Goal: Task Accomplishment & Management: Use online tool/utility

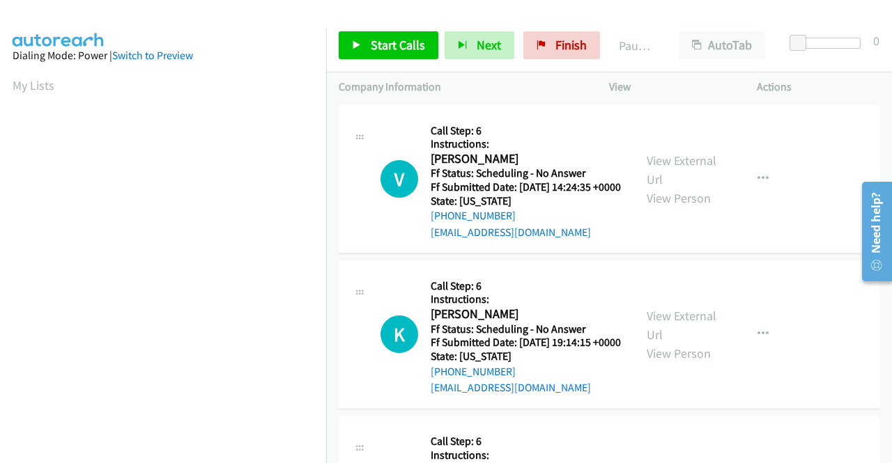
click at [440, 135] on h5 "Call Step: 6" at bounding box center [526, 131] width 190 height 14
click at [682, 168] on link "View External Url" at bounding box center [682, 170] width 70 height 35
click at [702, 342] on link "View External Url" at bounding box center [682, 325] width 70 height 35
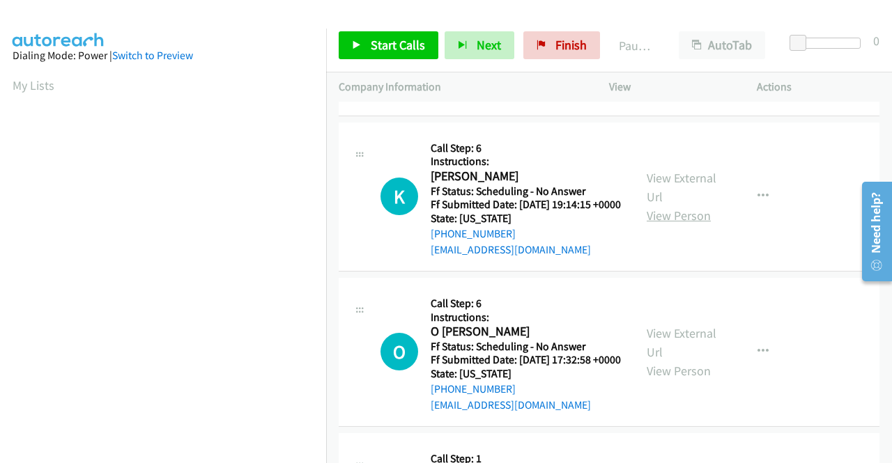
scroll to position [139, 0]
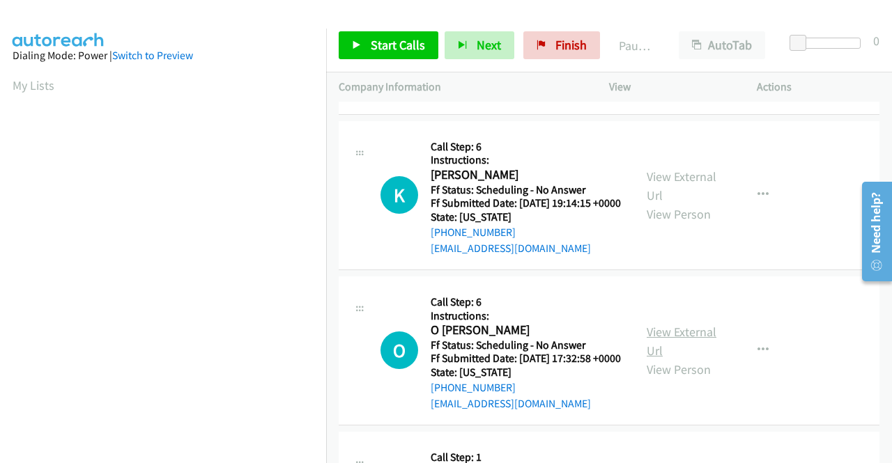
click at [701, 359] on link "View External Url" at bounding box center [682, 341] width 70 height 35
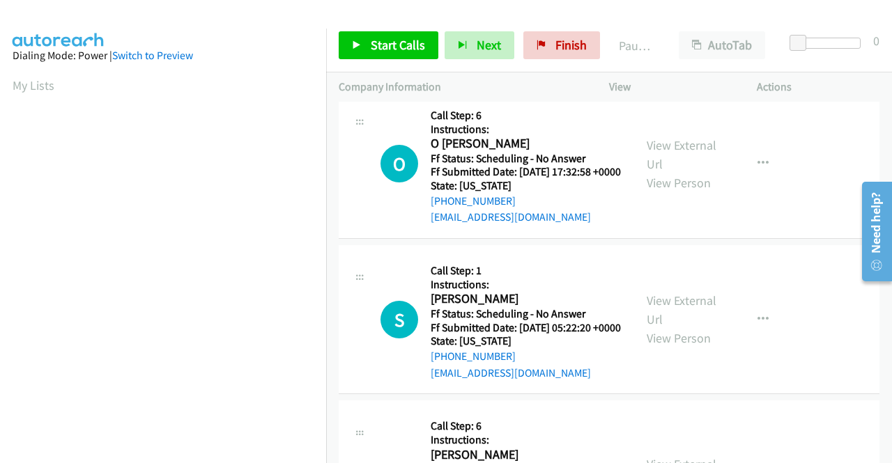
scroll to position [348, 0]
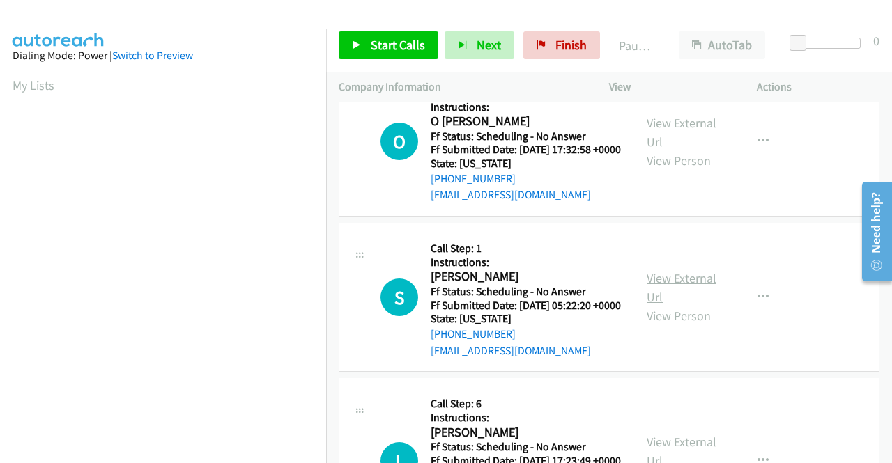
click at [698, 305] on link "View External Url" at bounding box center [682, 287] width 70 height 35
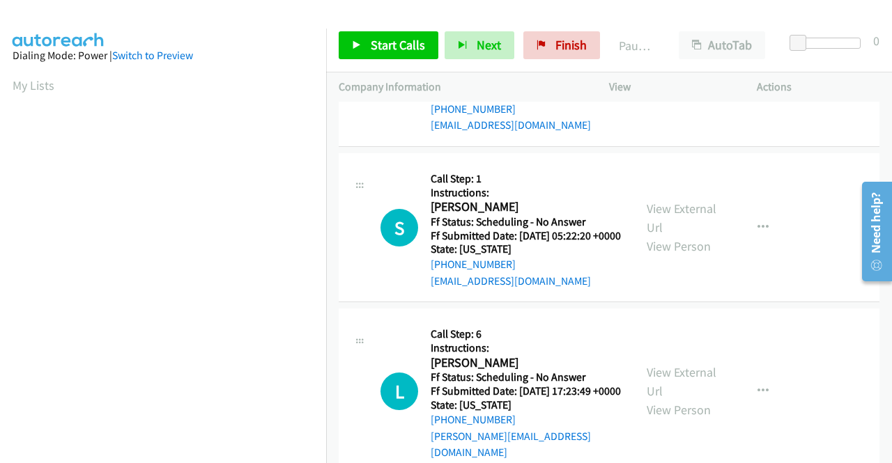
scroll to position [488, 0]
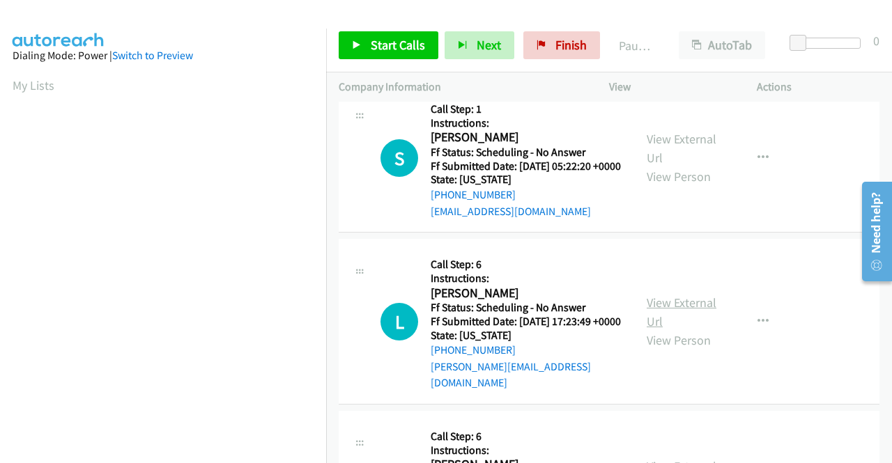
click at [688, 330] on link "View External Url" at bounding box center [682, 312] width 70 height 35
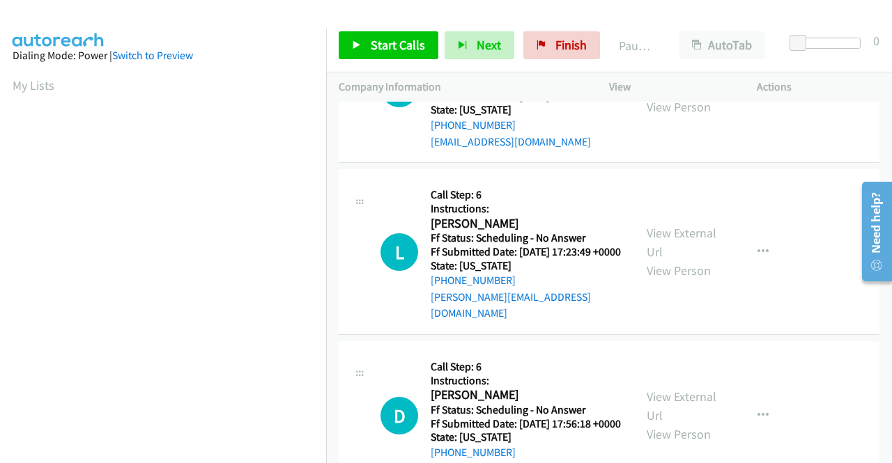
scroll to position [627, 0]
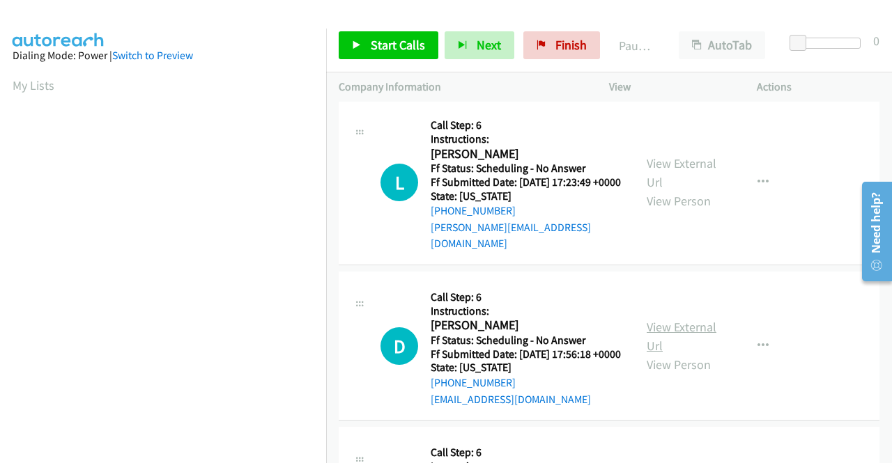
click at [686, 354] on link "View External Url" at bounding box center [682, 336] width 70 height 35
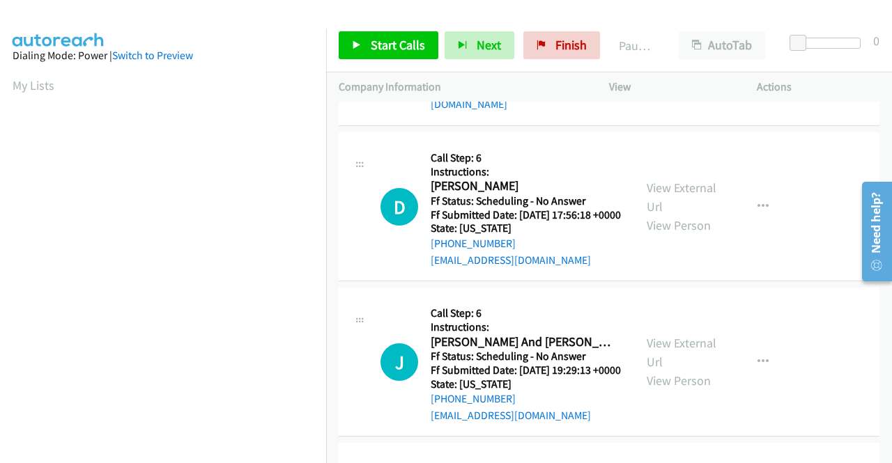
scroll to position [906, 0]
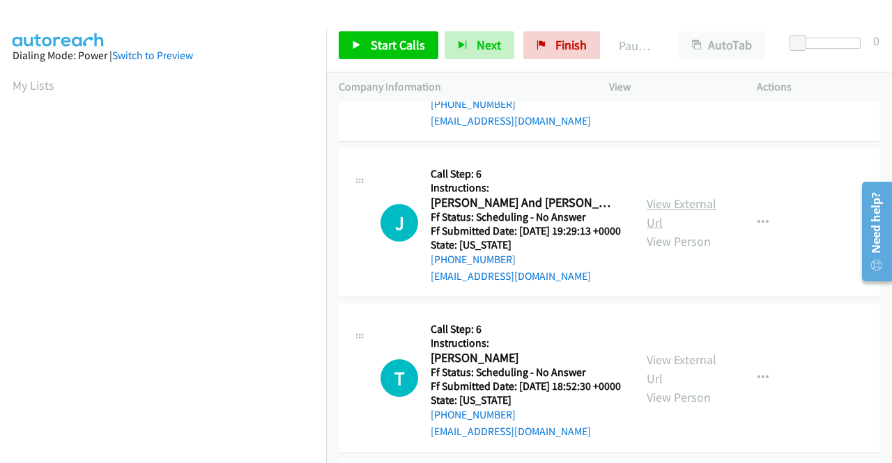
click at [656, 231] on link "View External Url" at bounding box center [682, 213] width 70 height 35
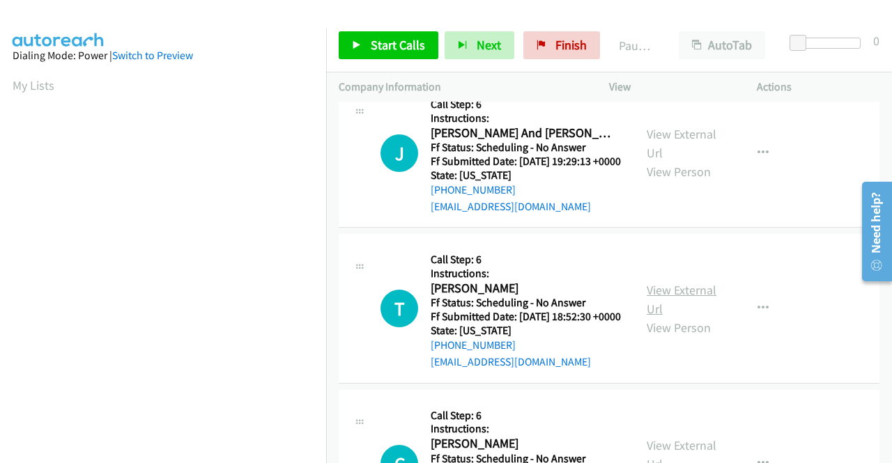
click at [691, 317] on link "View External Url" at bounding box center [682, 299] width 70 height 35
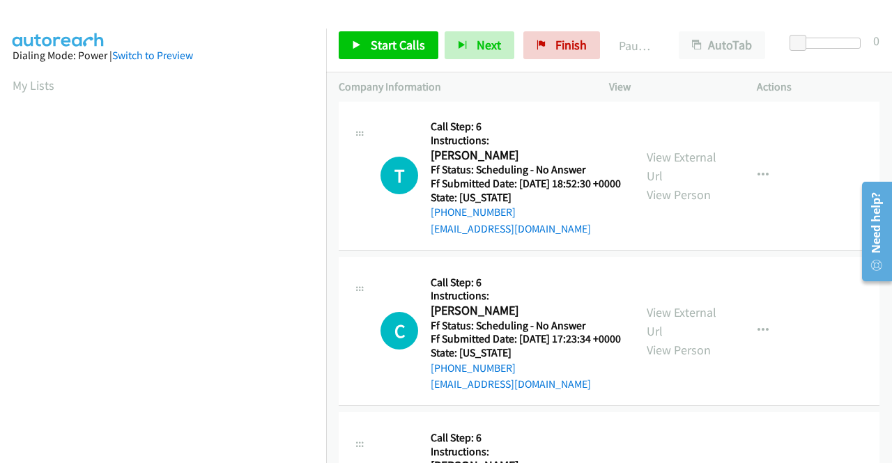
scroll to position [1115, 0]
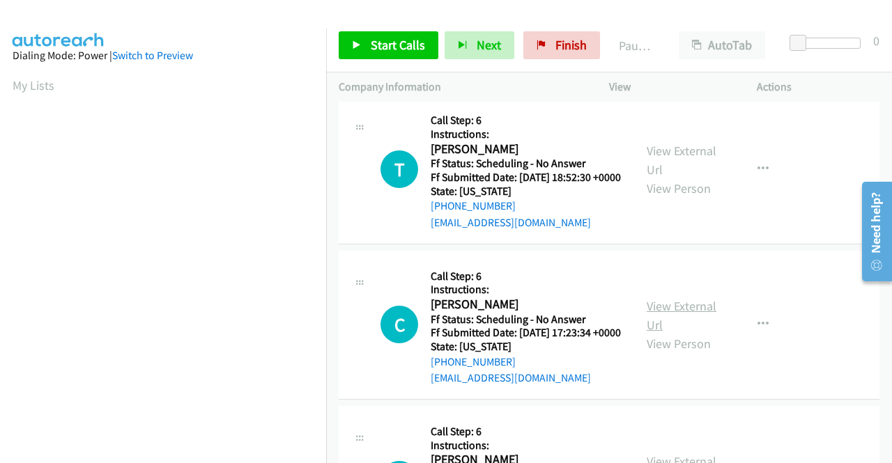
click at [680, 333] on link "View External Url" at bounding box center [682, 315] width 70 height 35
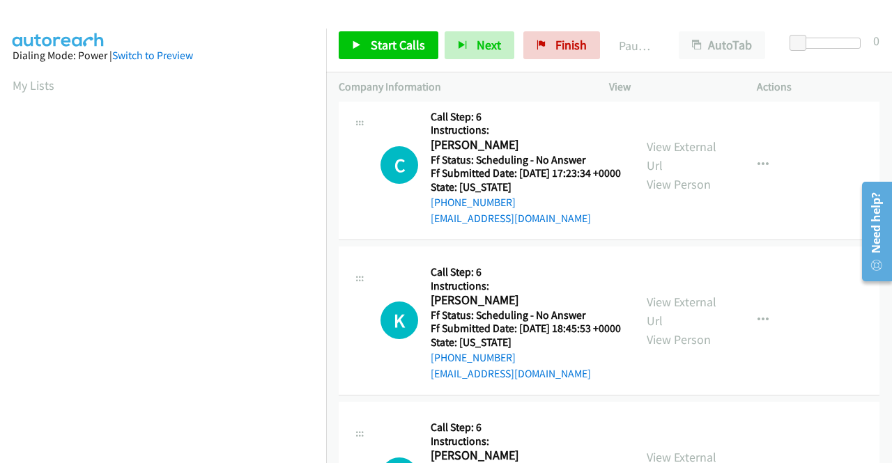
scroll to position [1324, 0]
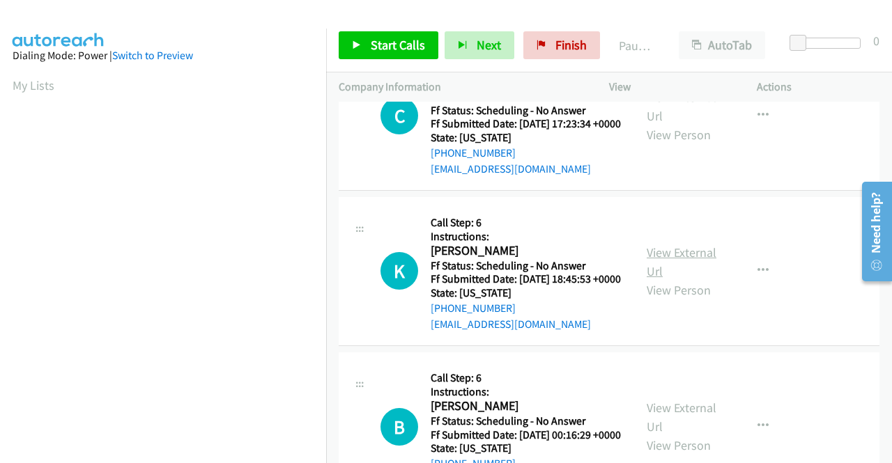
click at [679, 279] on link "View External Url" at bounding box center [682, 262] width 70 height 35
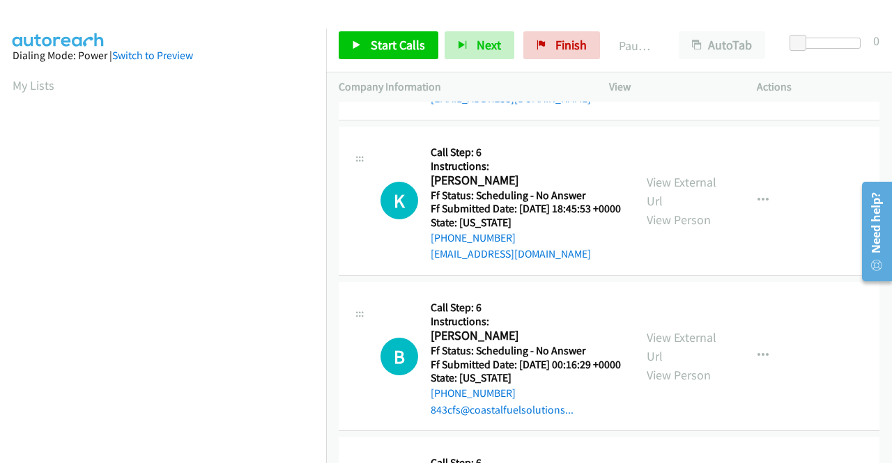
scroll to position [1464, 0]
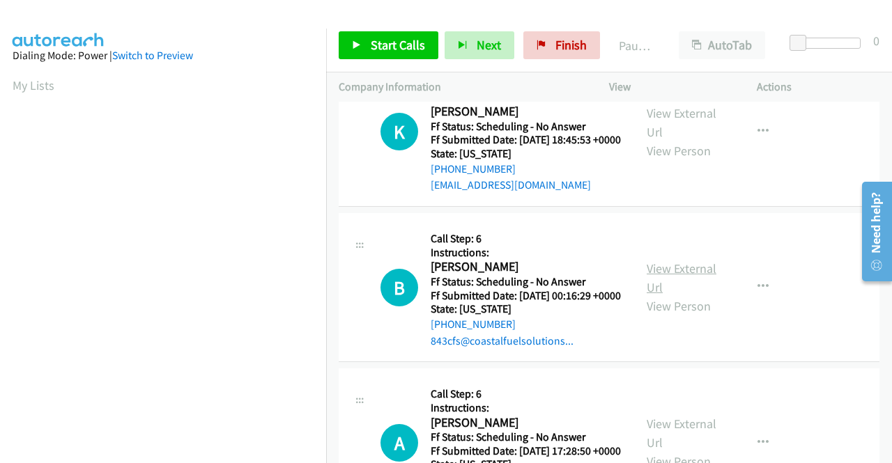
click at [666, 295] on link "View External Url" at bounding box center [682, 278] width 70 height 35
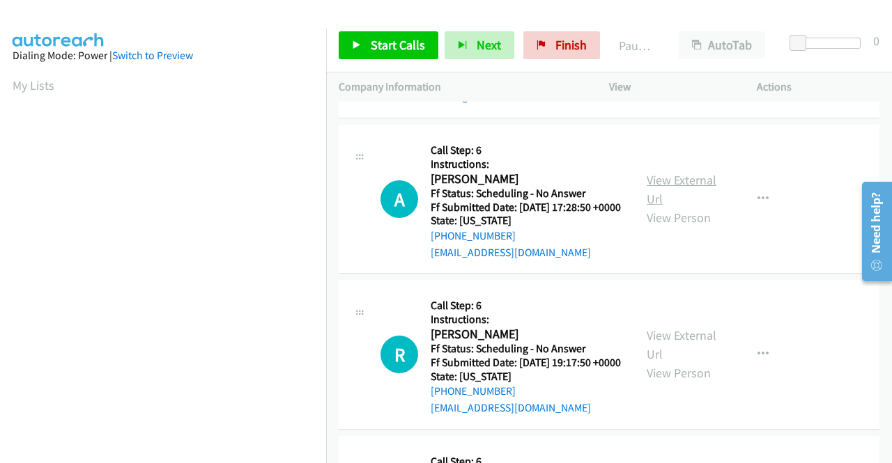
scroll to position [1742, 0]
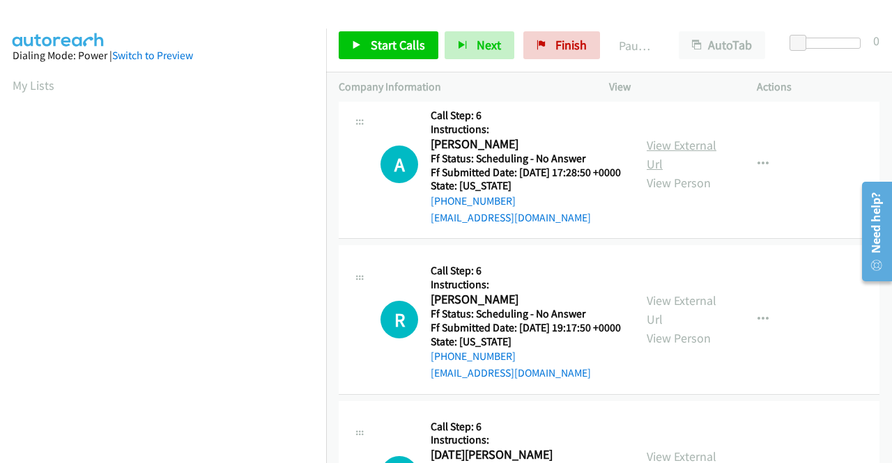
click at [669, 172] on link "View External Url" at bounding box center [682, 154] width 70 height 35
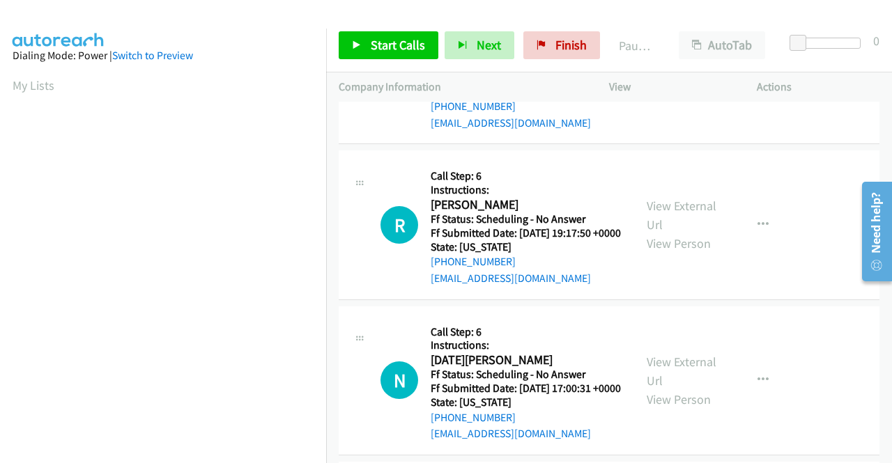
scroll to position [1882, 0]
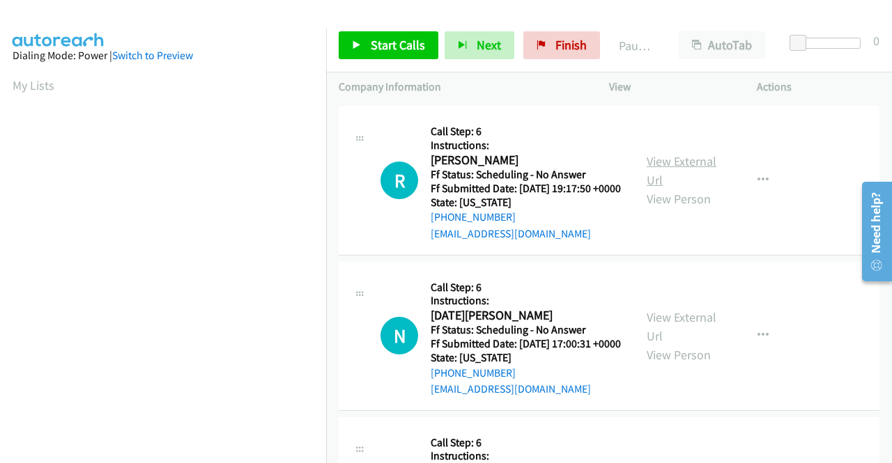
click at [676, 188] on link "View External Url" at bounding box center [682, 170] width 70 height 35
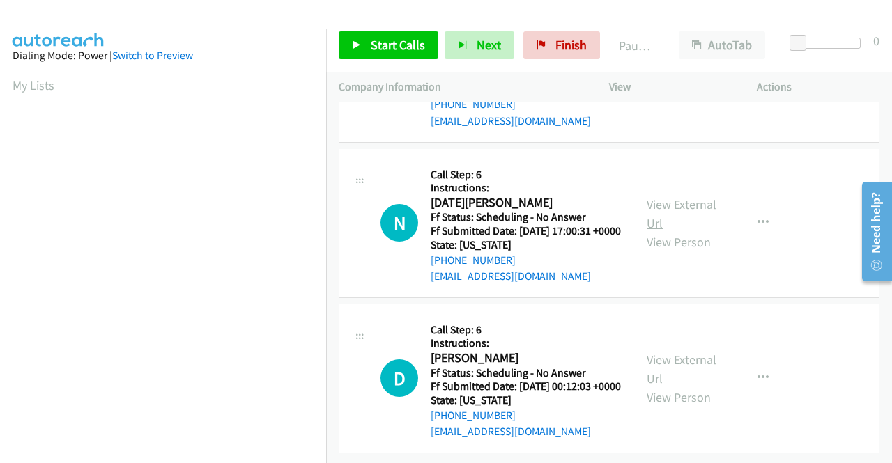
scroll to position [2091, 0]
click at [664, 231] on link "View External Url" at bounding box center [682, 214] width 70 height 35
click at [670, 352] on link "View External Url" at bounding box center [682, 369] width 70 height 35
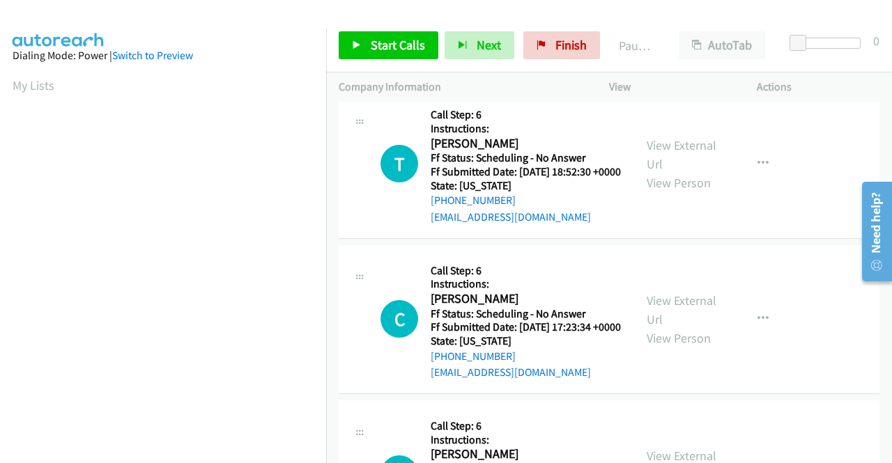
scroll to position [0, 0]
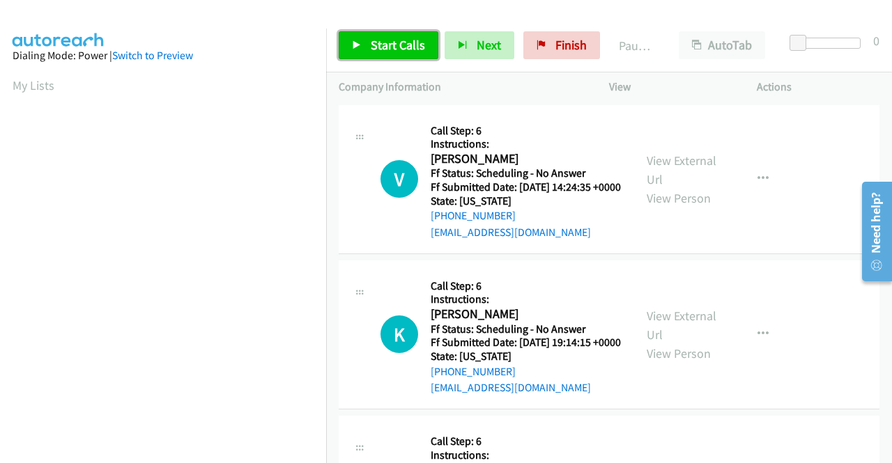
click at [409, 45] on span "Start Calls" at bounding box center [398, 45] width 54 height 16
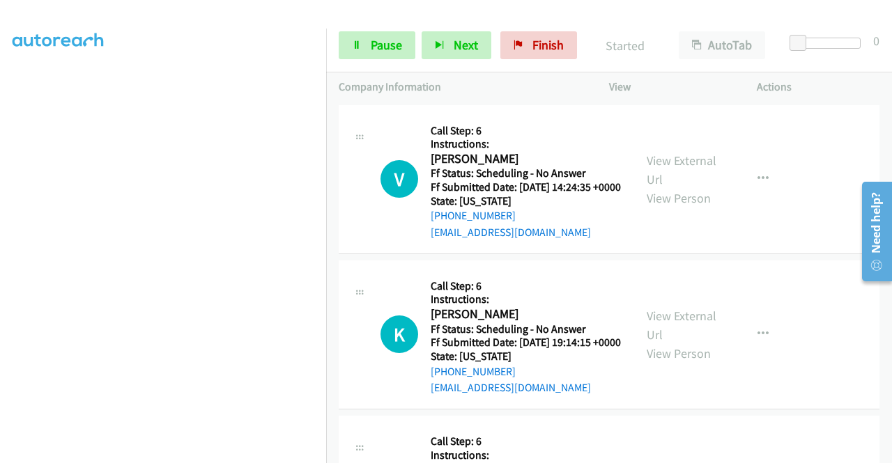
scroll to position [318, 0]
click at [381, 45] on span "Pause" at bounding box center [386, 45] width 31 height 16
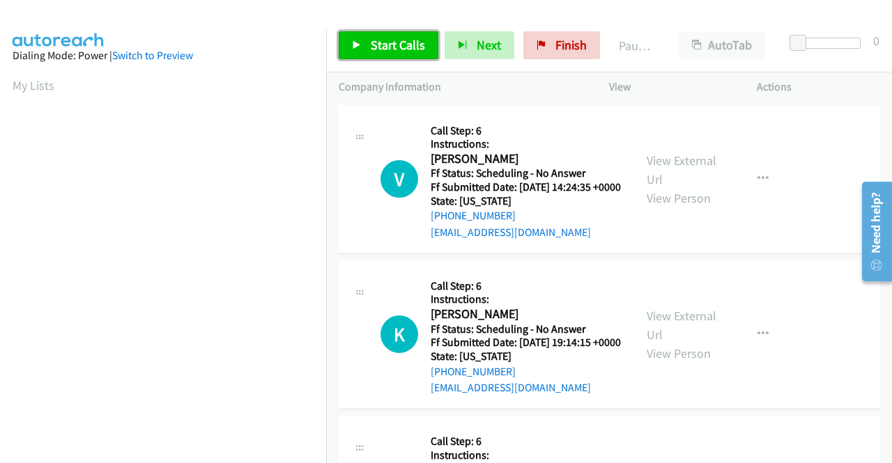
click at [393, 40] on span "Start Calls" at bounding box center [398, 45] width 54 height 16
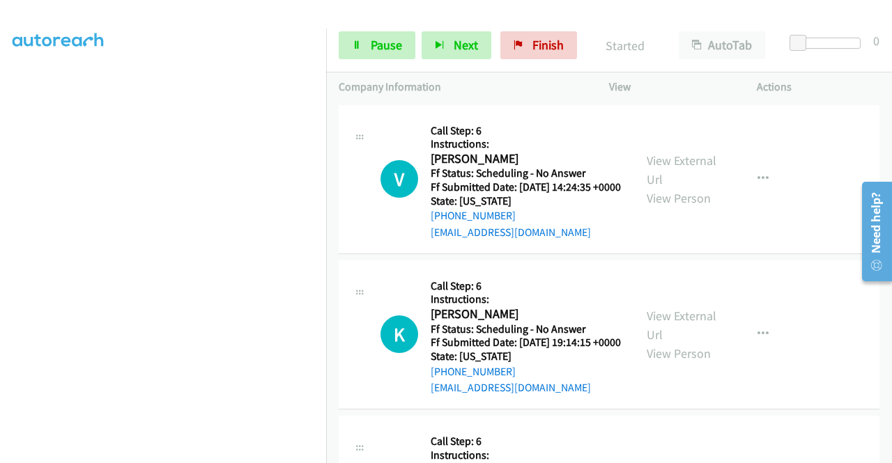
scroll to position [318, 0]
click at [390, 50] on span "Pause" at bounding box center [386, 45] width 31 height 16
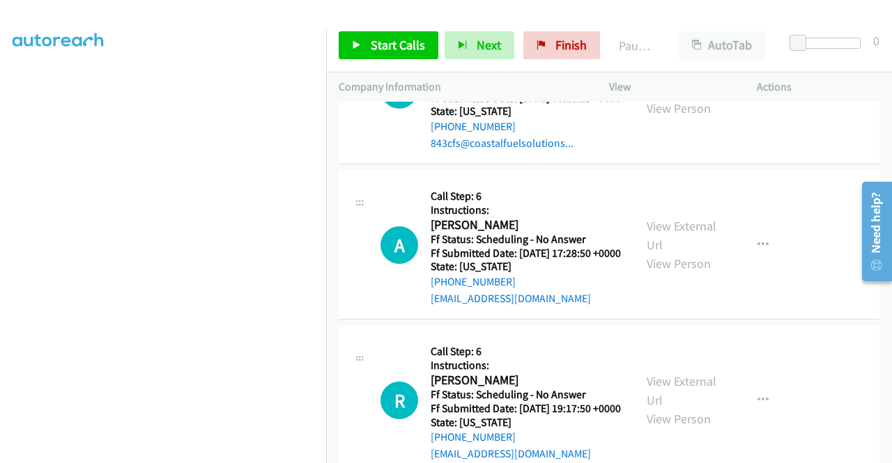
scroll to position [1673, 0]
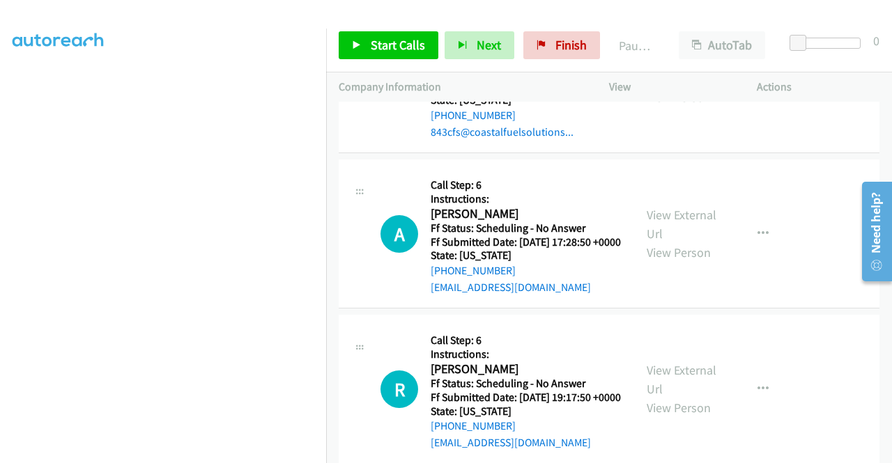
click at [760, 84] on icon "button" at bounding box center [763, 77] width 11 height 11
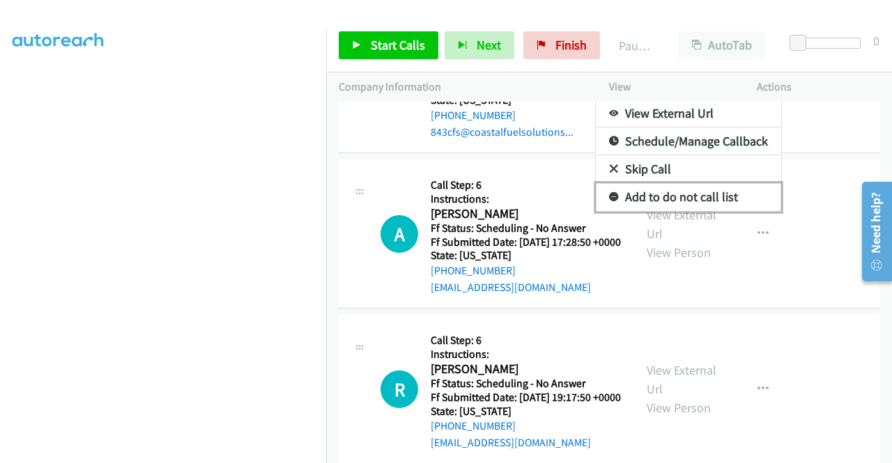
click at [698, 211] on link "Add to do not call list" at bounding box center [688, 197] width 185 height 28
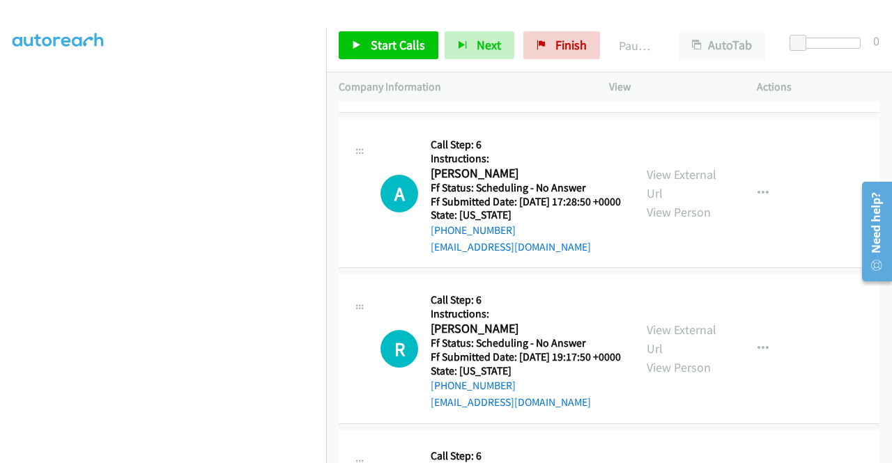
scroll to position [1742, 0]
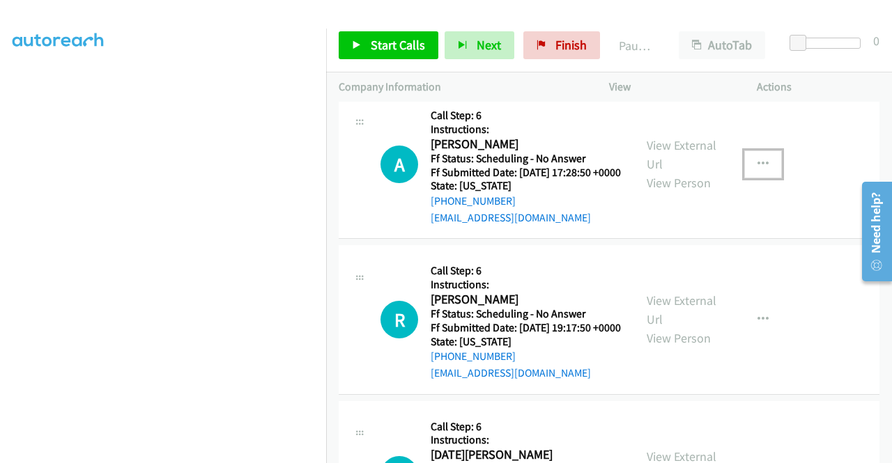
click at [758, 170] on icon "button" at bounding box center [763, 164] width 11 height 11
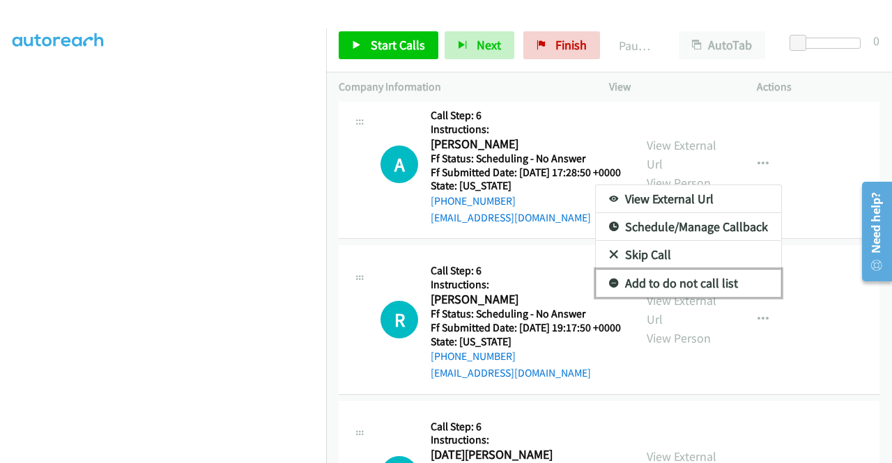
click at [704, 298] on link "Add to do not call list" at bounding box center [688, 284] width 185 height 28
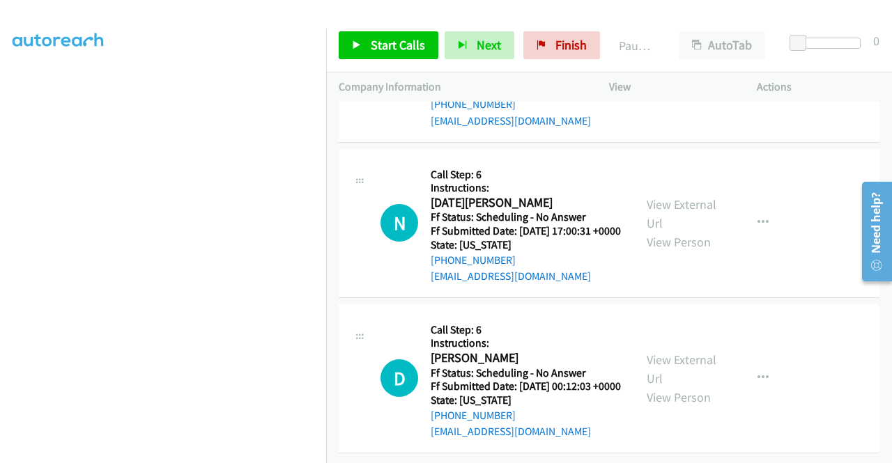
scroll to position [2191, 0]
click at [758, 373] on icon "button" at bounding box center [763, 378] width 11 height 11
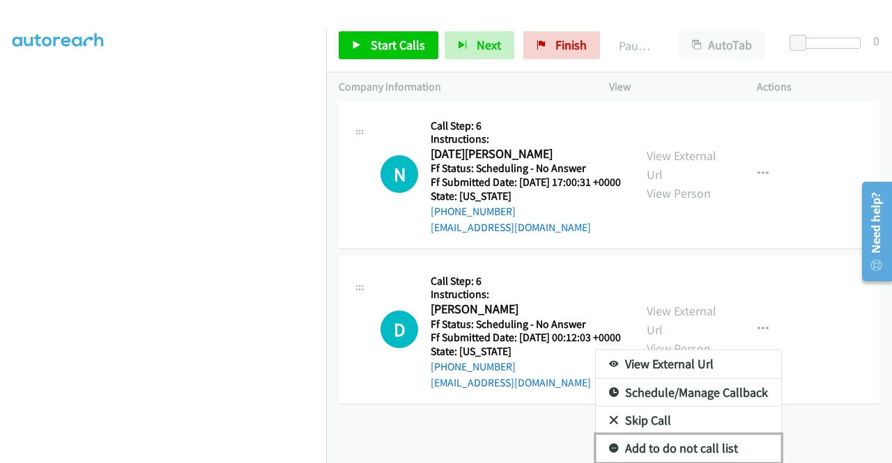
click at [671, 439] on link "Add to do not call list" at bounding box center [688, 449] width 185 height 28
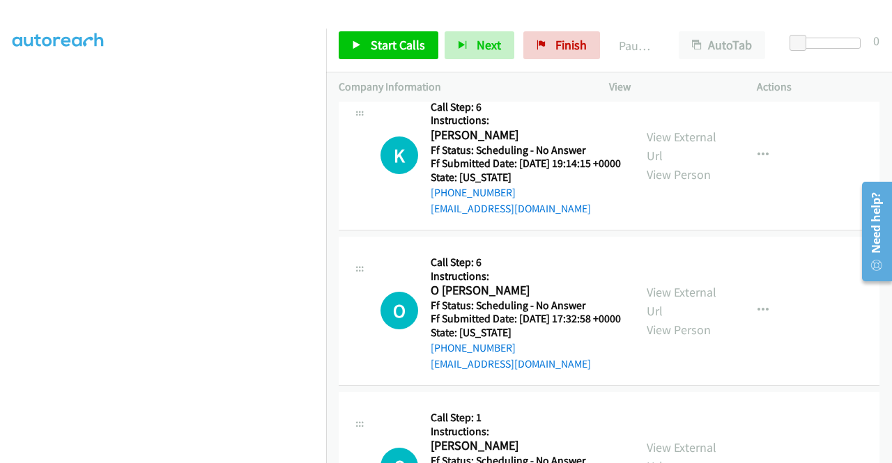
scroll to position [0, 0]
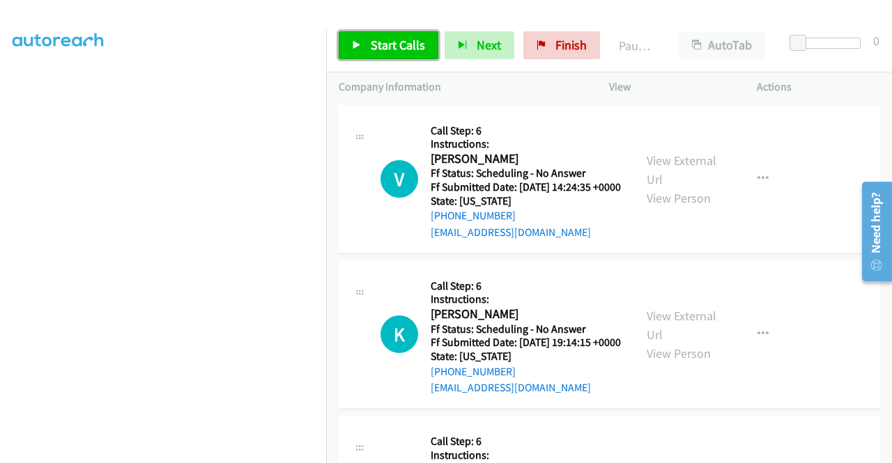
click at [422, 45] on span "Start Calls" at bounding box center [398, 45] width 54 height 16
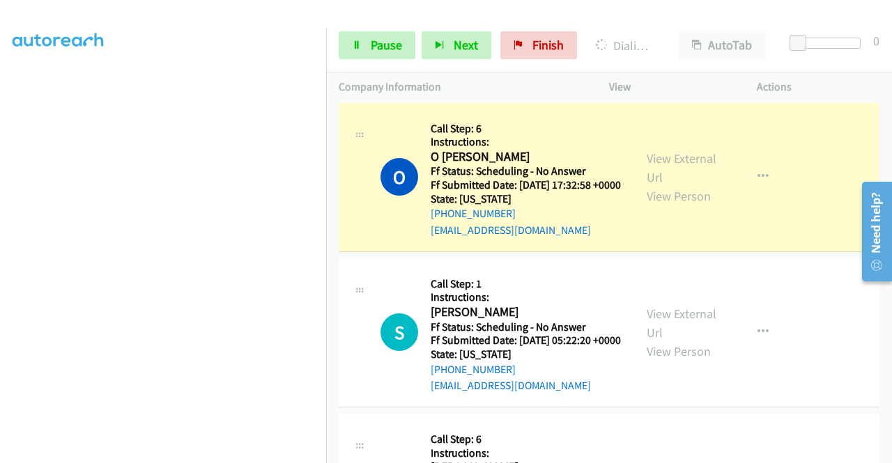
scroll to position [348, 0]
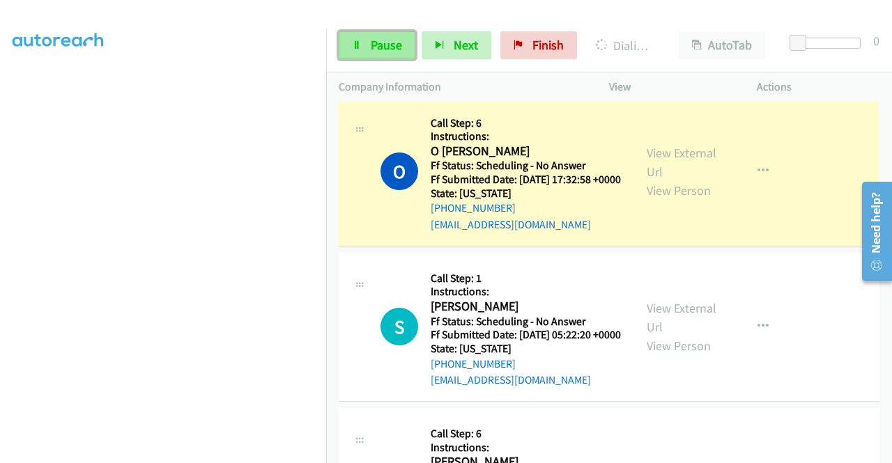
click at [380, 51] on span "Pause" at bounding box center [386, 45] width 31 height 16
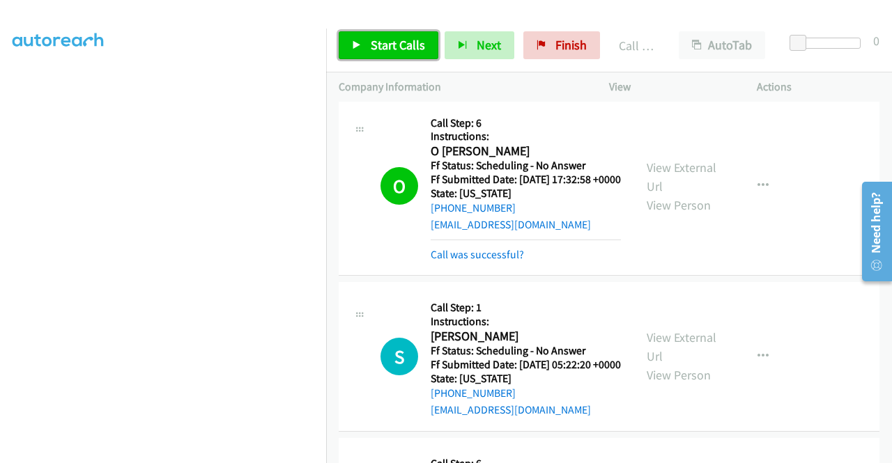
click at [396, 44] on span "Start Calls" at bounding box center [398, 45] width 54 height 16
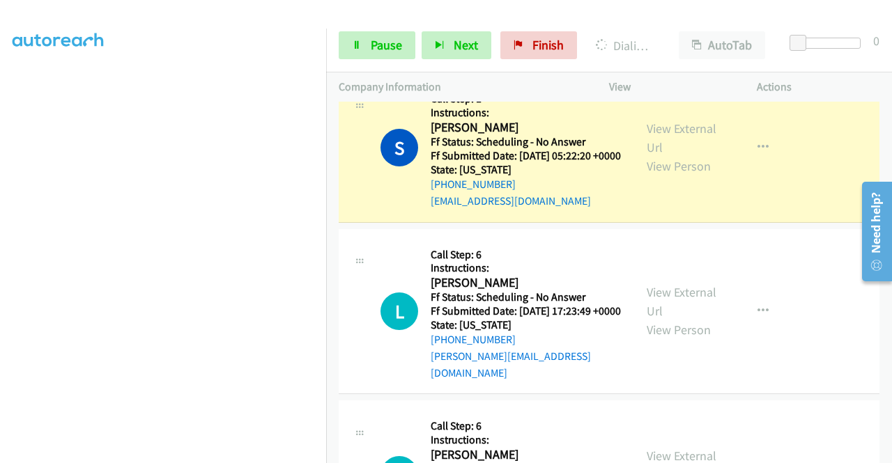
scroll to position [0, 0]
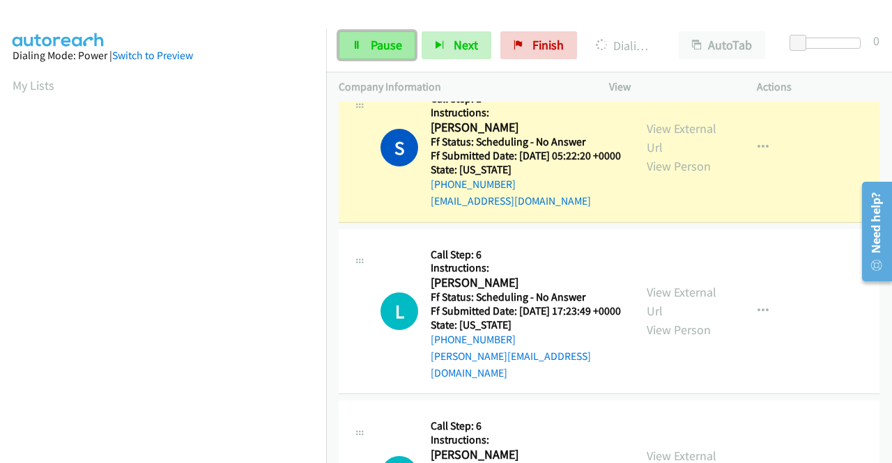
click at [378, 41] on span "Pause" at bounding box center [386, 45] width 31 height 16
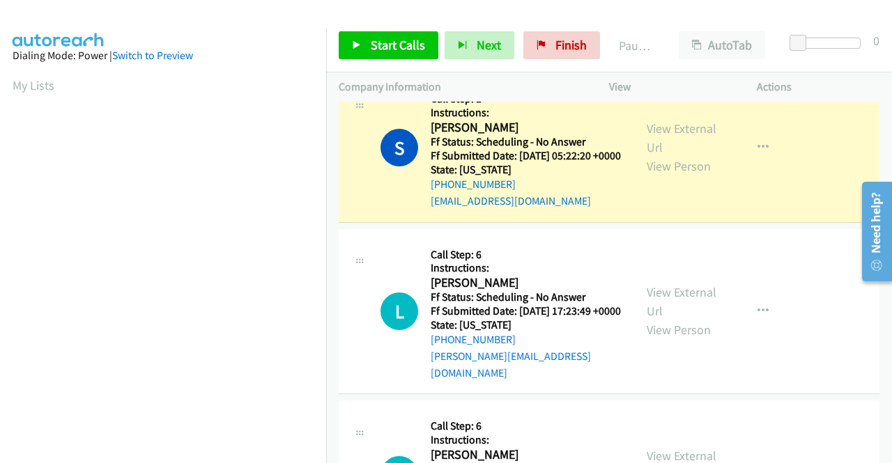
scroll to position [318, 0]
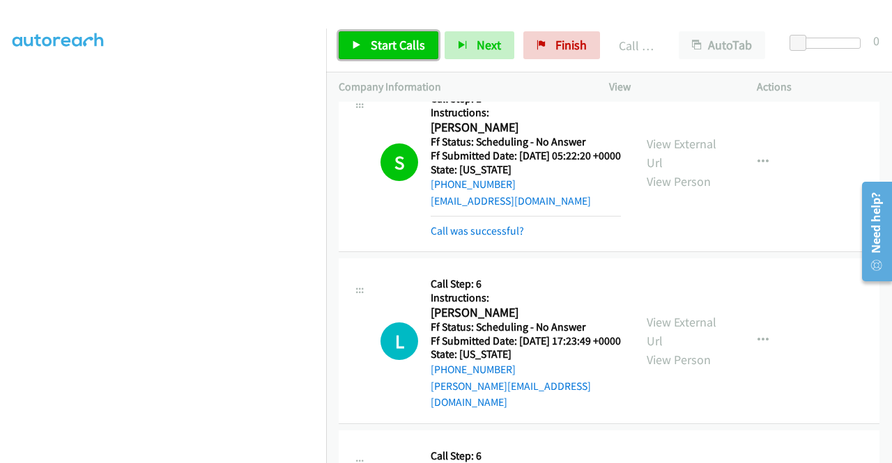
click at [401, 43] on span "Start Calls" at bounding box center [398, 45] width 54 height 16
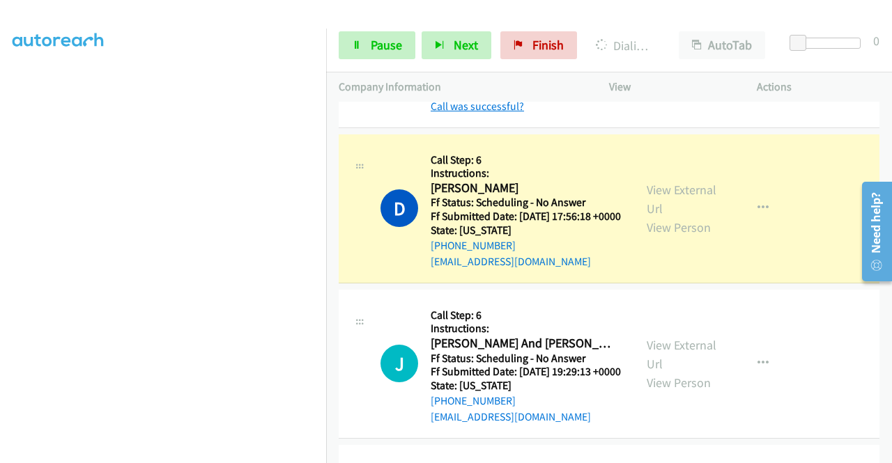
scroll to position [906, 0]
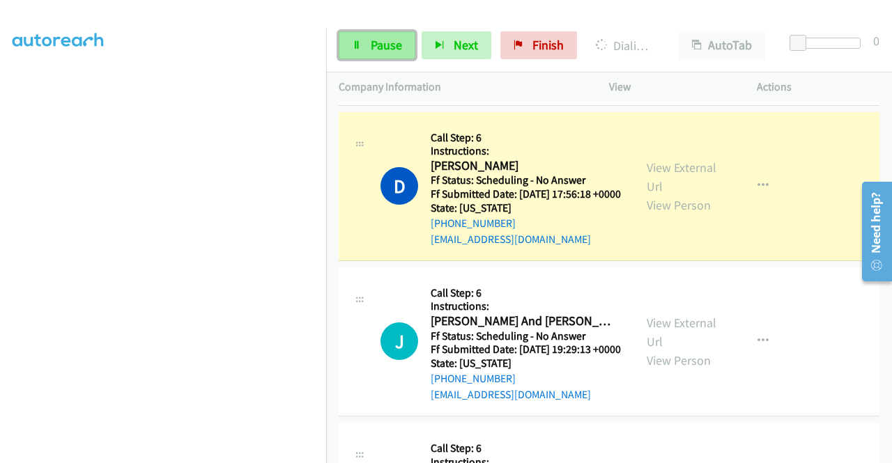
click at [388, 40] on span "Pause" at bounding box center [386, 45] width 31 height 16
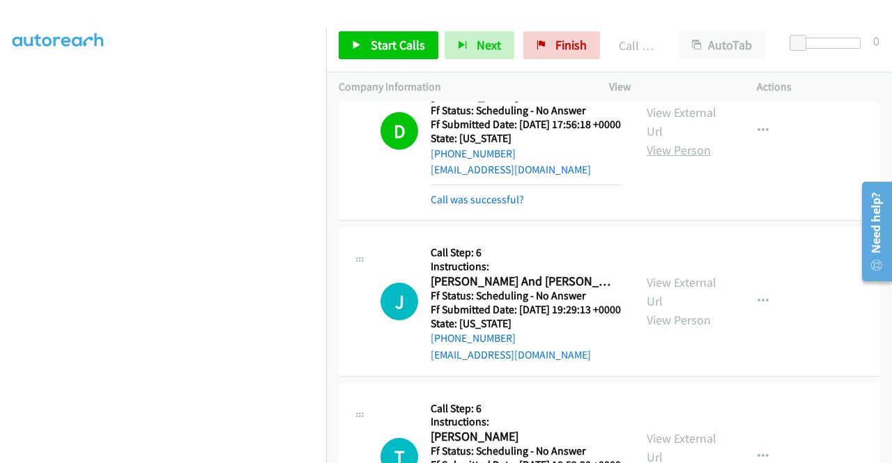
scroll to position [1045, 0]
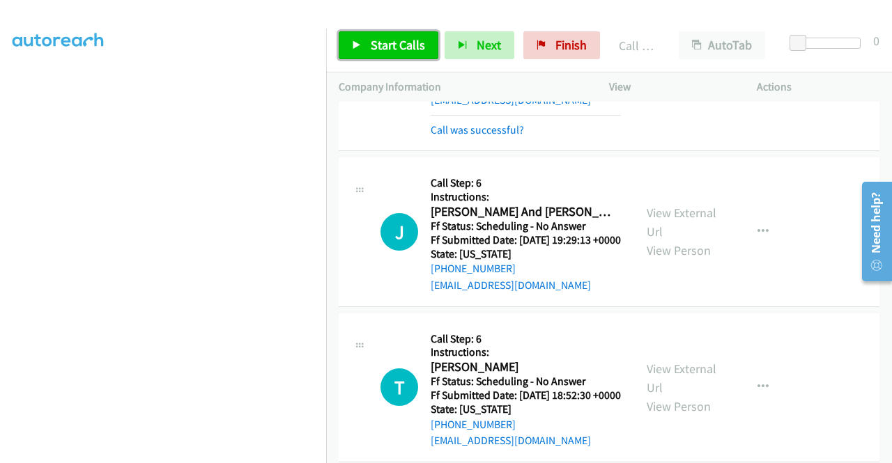
click at [404, 39] on span "Start Calls" at bounding box center [398, 45] width 54 height 16
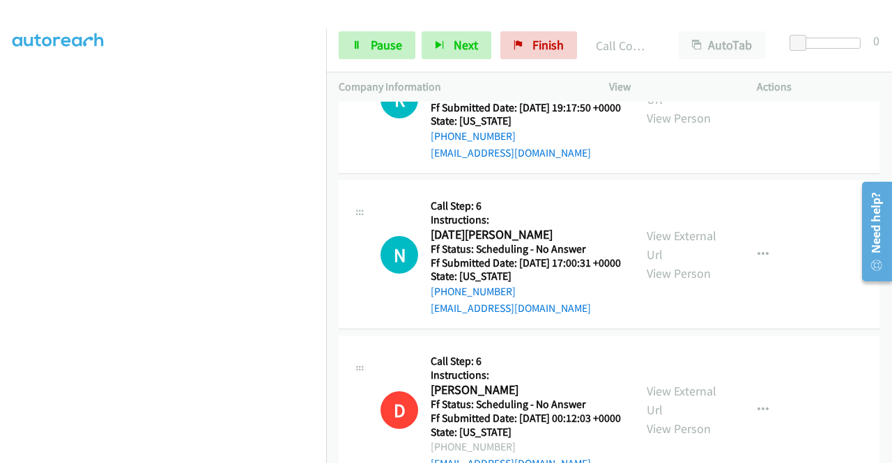
scroll to position [2300, 0]
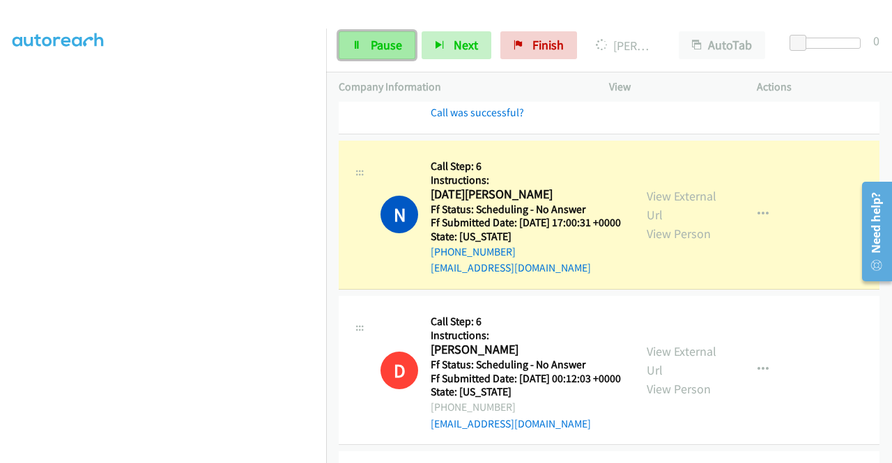
click at [385, 43] on span "Pause" at bounding box center [386, 45] width 31 height 16
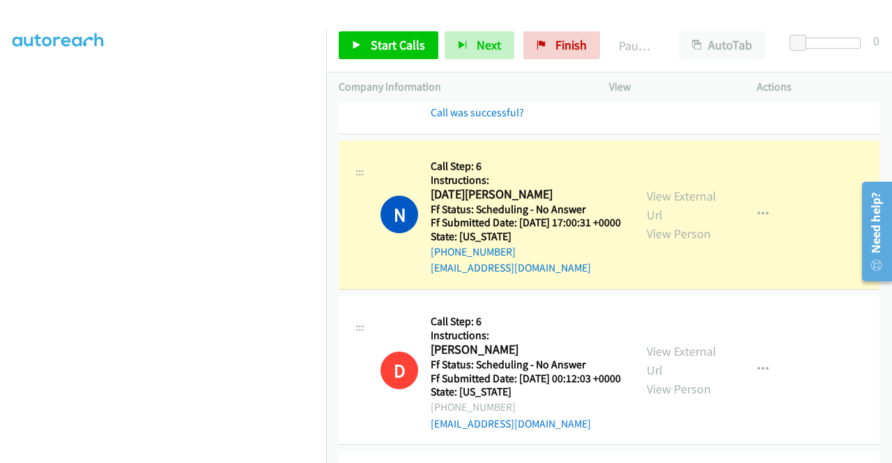
scroll to position [2370, 0]
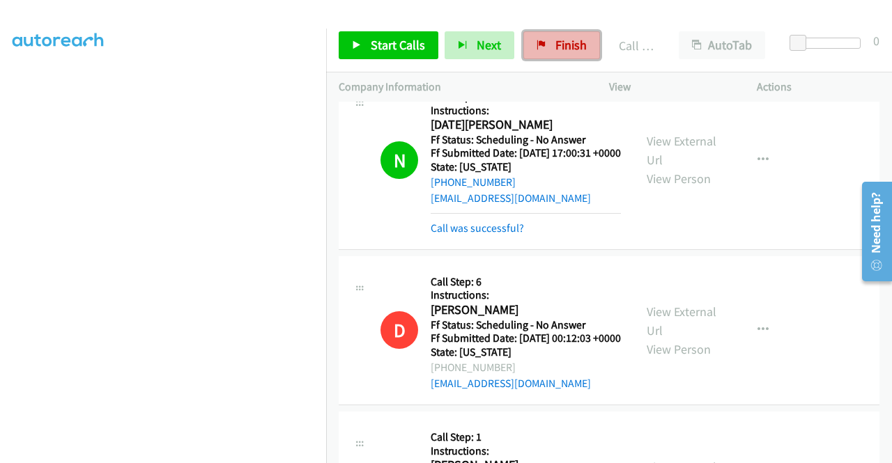
click at [560, 43] on span "Finish" at bounding box center [570, 45] width 31 height 16
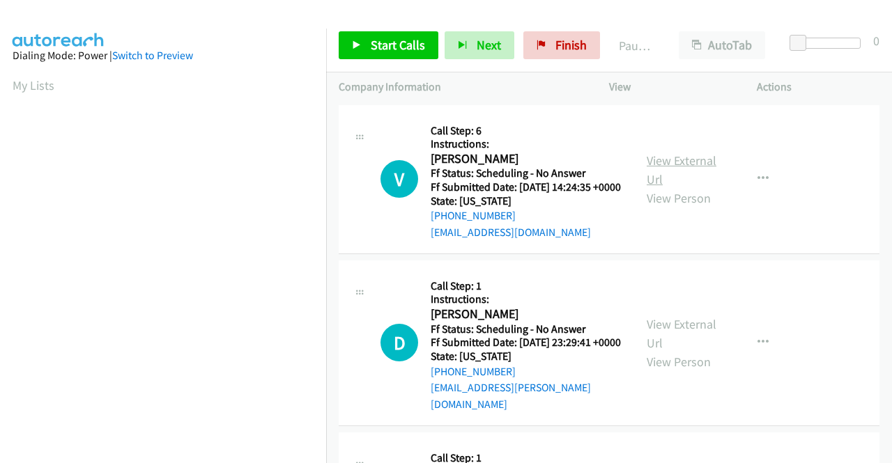
click at [696, 168] on link "View External Url" at bounding box center [682, 170] width 70 height 35
click at [660, 341] on link "View External Url" at bounding box center [682, 333] width 70 height 35
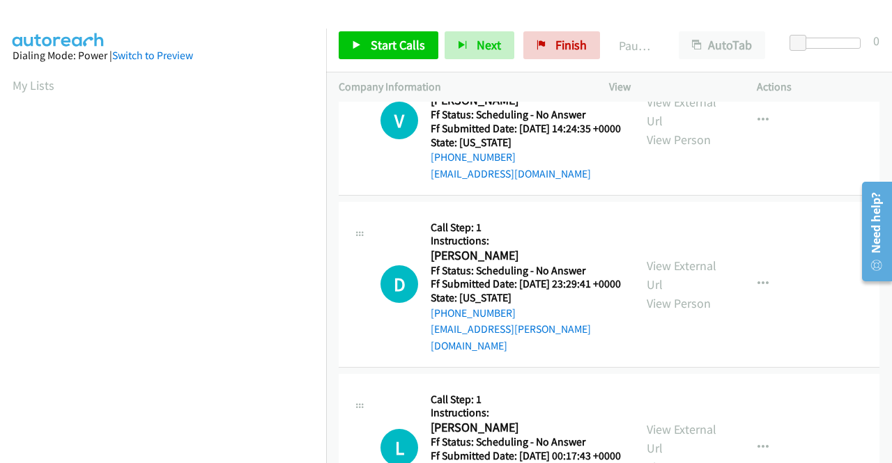
scroll to position [139, 0]
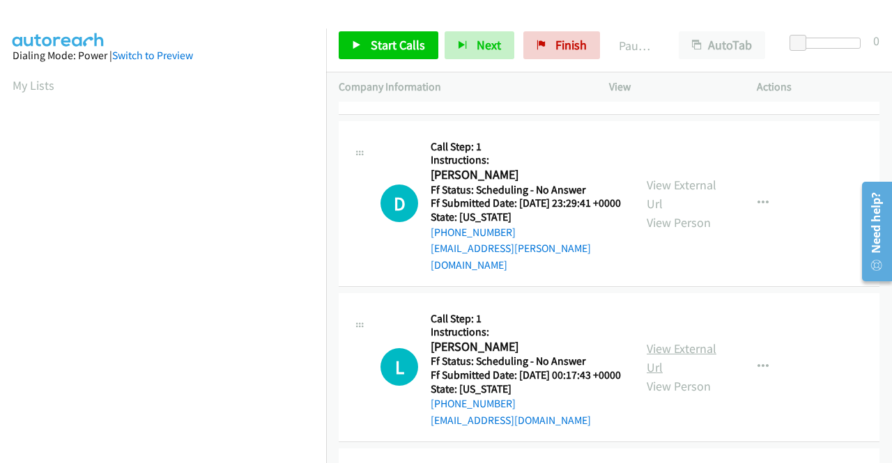
click at [661, 362] on link "View External Url" at bounding box center [682, 358] width 70 height 35
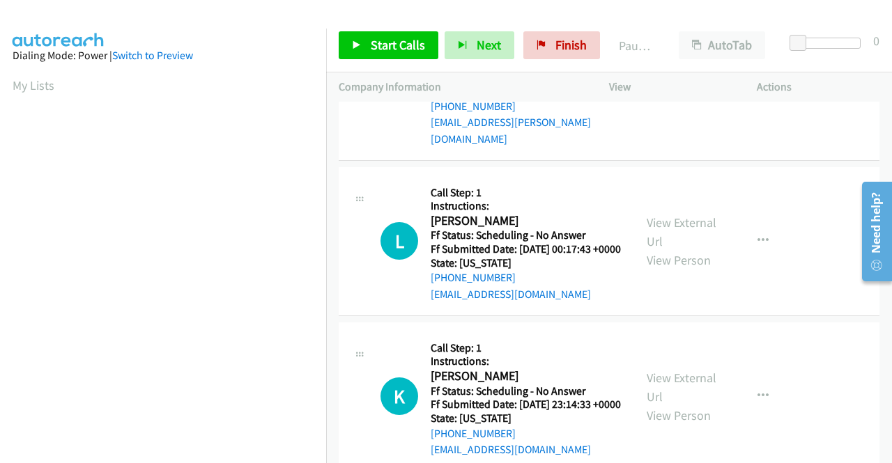
scroll to position [279, 0]
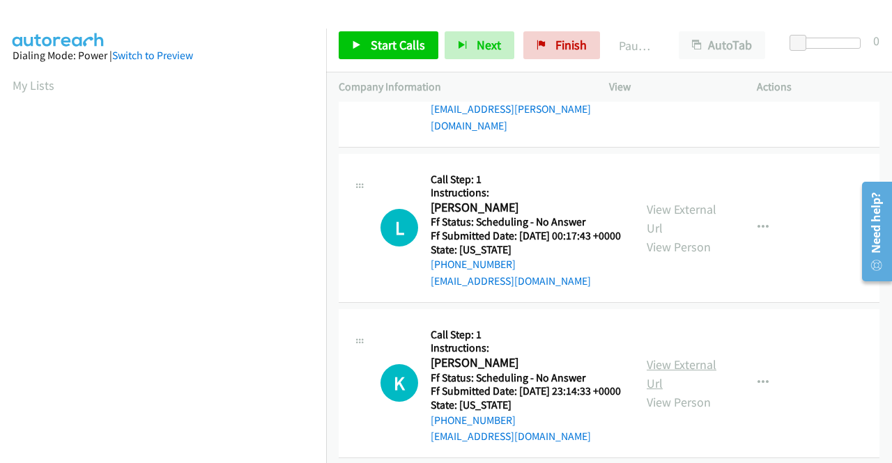
click at [647, 392] on link "View External Url" at bounding box center [682, 374] width 70 height 35
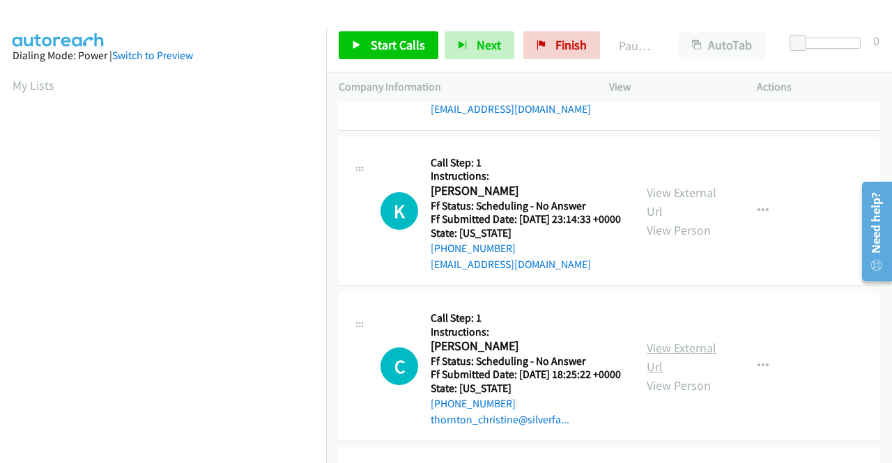
scroll to position [488, 0]
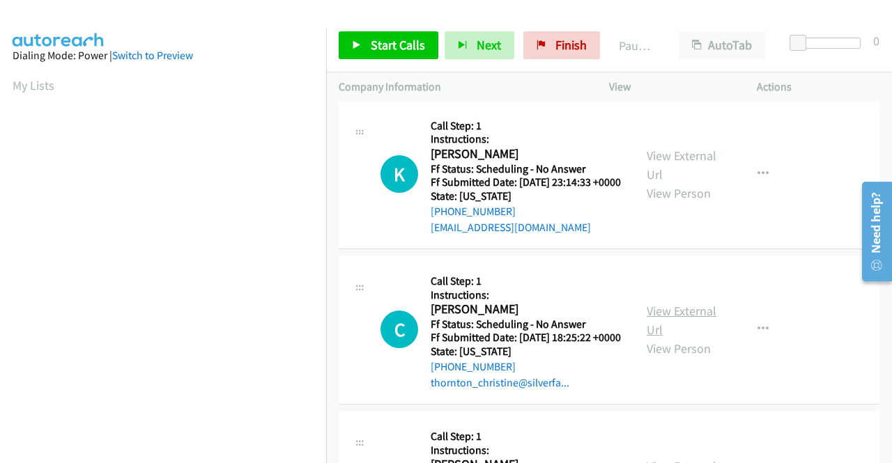
click at [670, 338] on link "View External Url" at bounding box center [682, 320] width 70 height 35
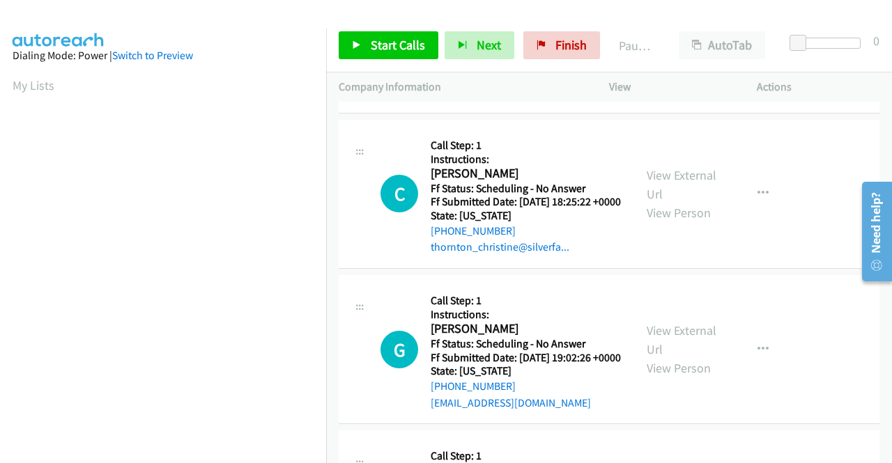
scroll to position [627, 0]
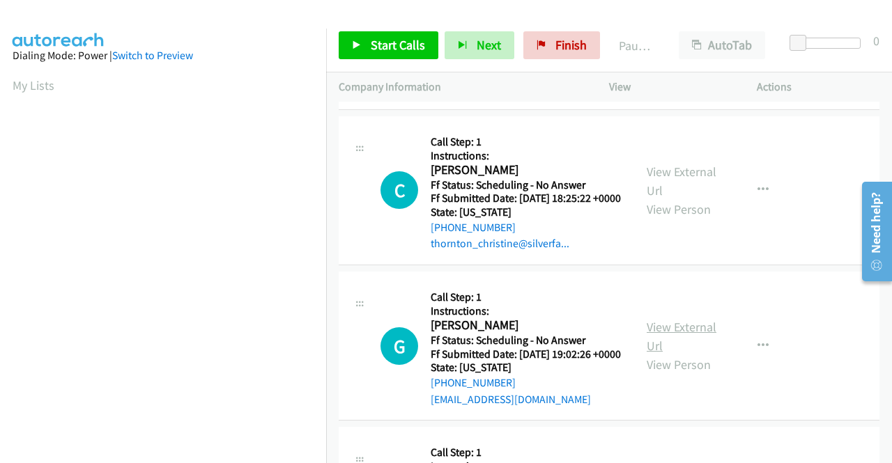
click at [666, 354] on link "View External Url" at bounding box center [682, 336] width 70 height 35
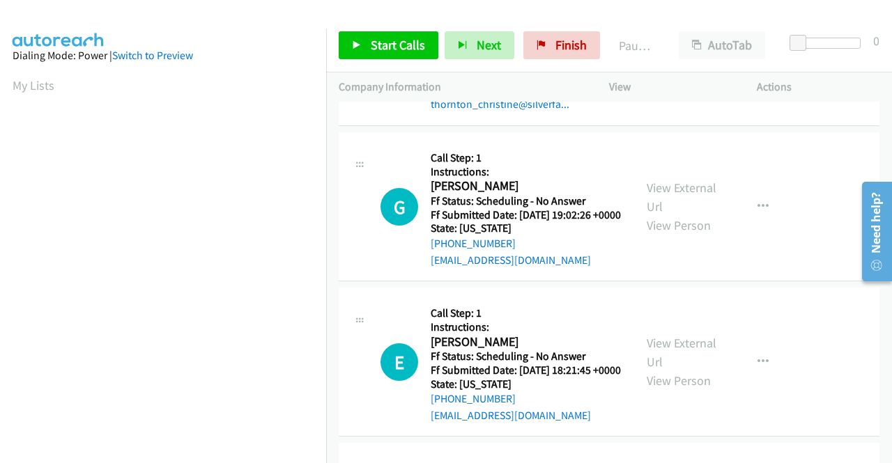
scroll to position [836, 0]
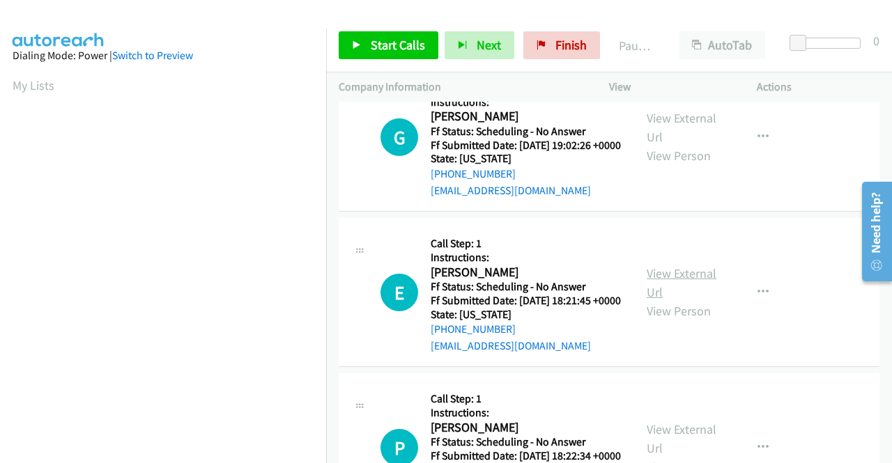
click at [689, 300] on link "View External Url" at bounding box center [682, 283] width 70 height 35
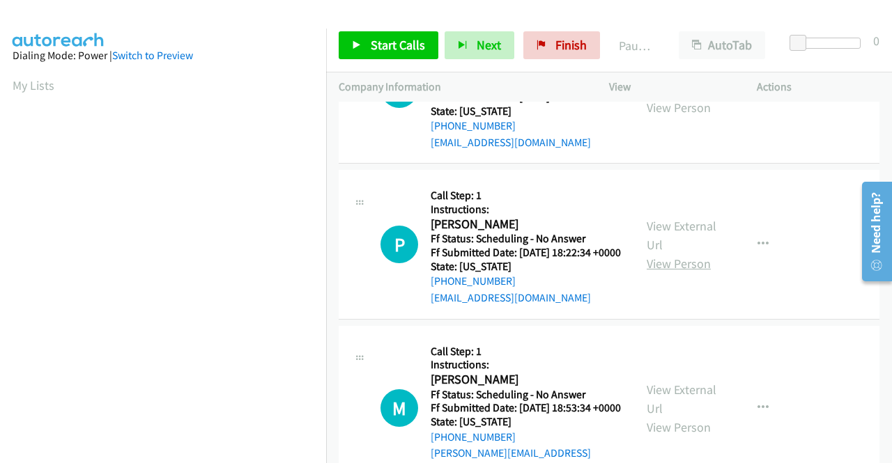
scroll to position [1045, 0]
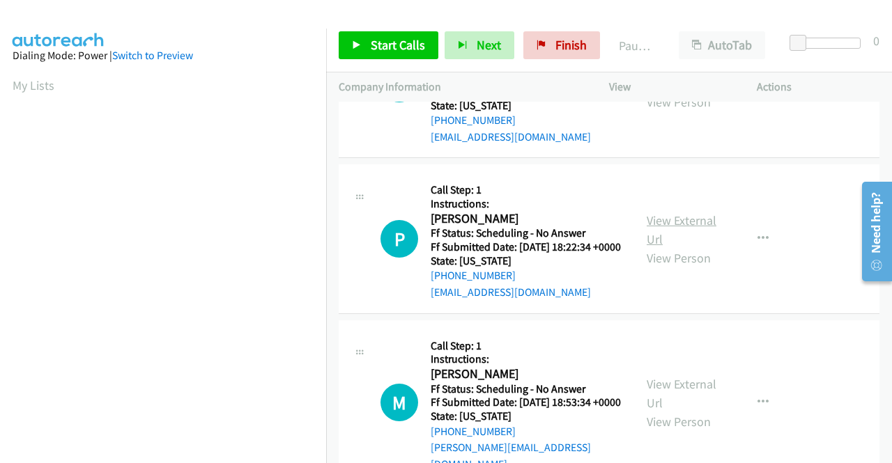
click at [691, 247] on link "View External Url" at bounding box center [682, 230] width 70 height 35
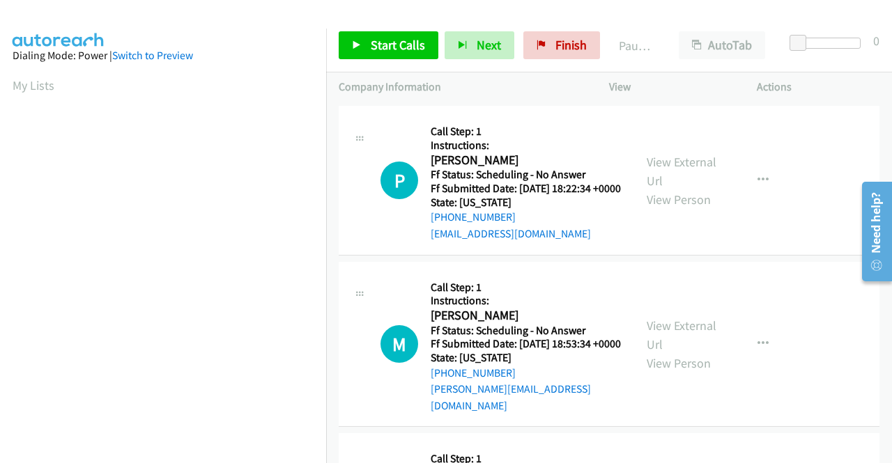
scroll to position [1185, 0]
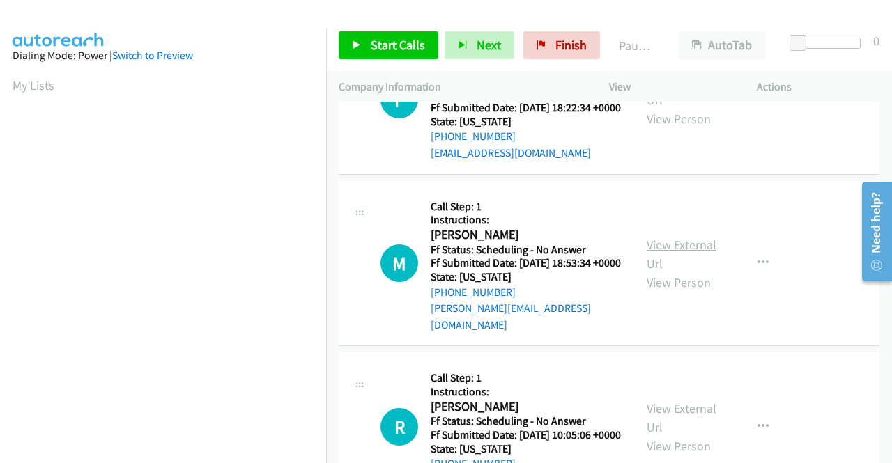
click at [672, 272] on link "View External Url" at bounding box center [682, 254] width 70 height 35
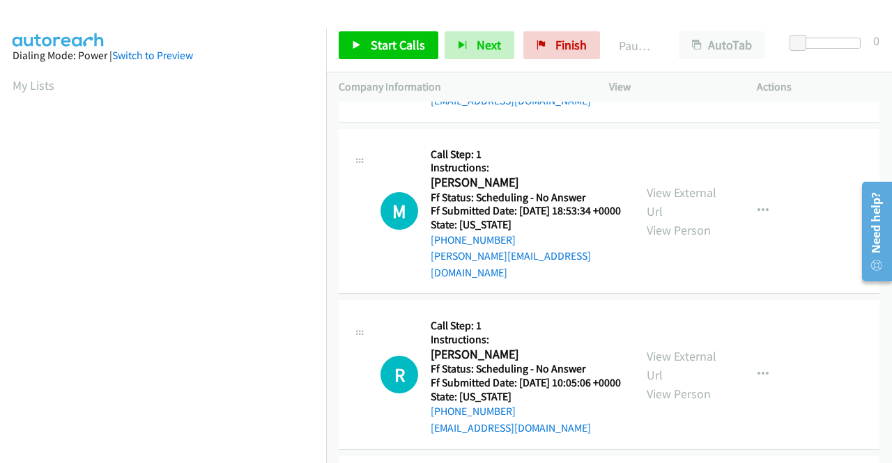
scroll to position [1324, 0]
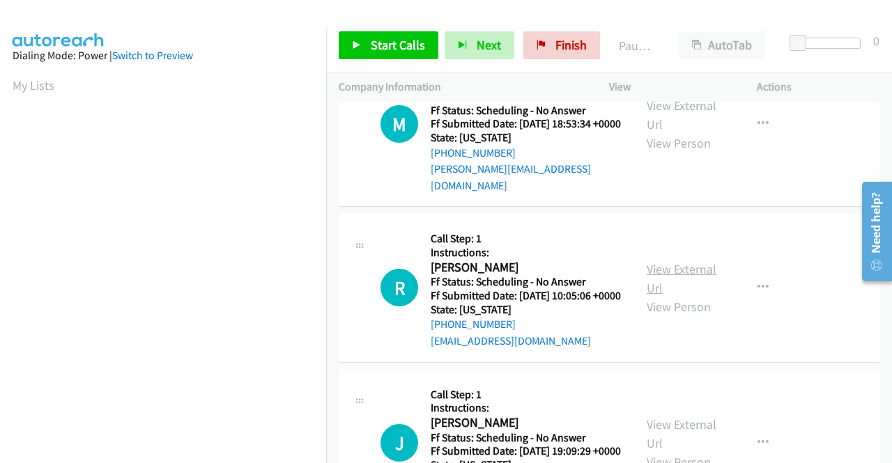
click at [670, 296] on link "View External Url" at bounding box center [682, 278] width 70 height 35
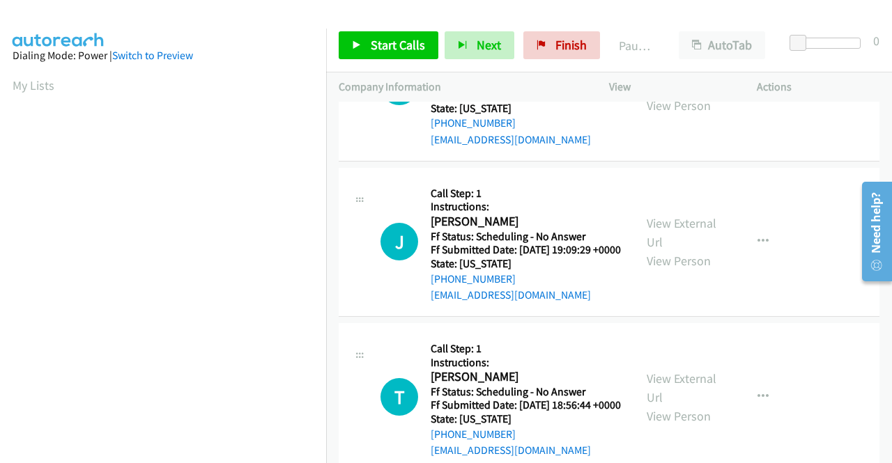
scroll to position [1533, 0]
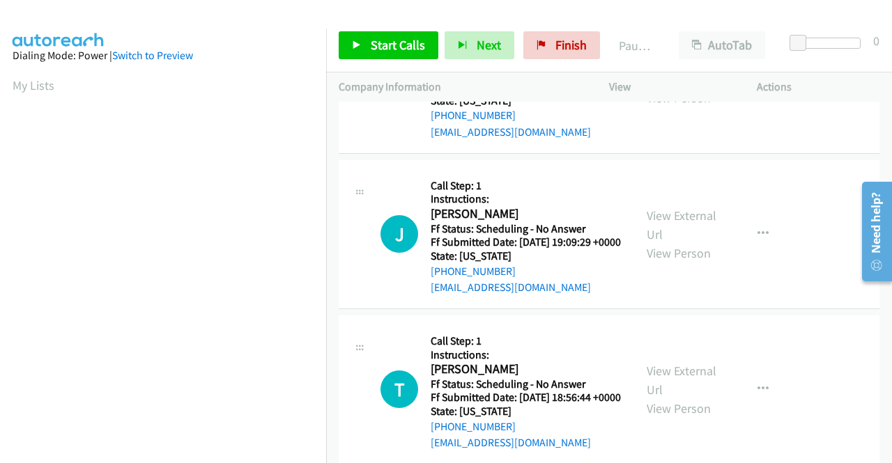
click at [679, 263] on div "View External Url View Person" at bounding box center [683, 234] width 72 height 56
click at [659, 243] on link "View External Url" at bounding box center [682, 225] width 70 height 35
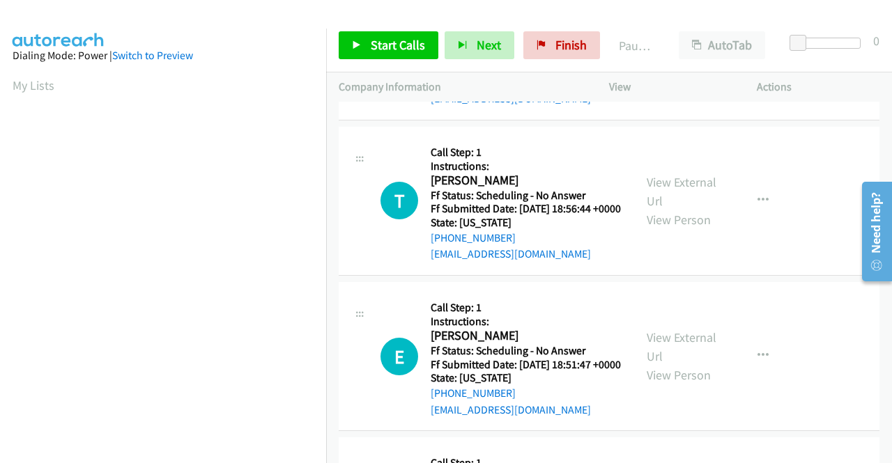
scroll to position [1742, 0]
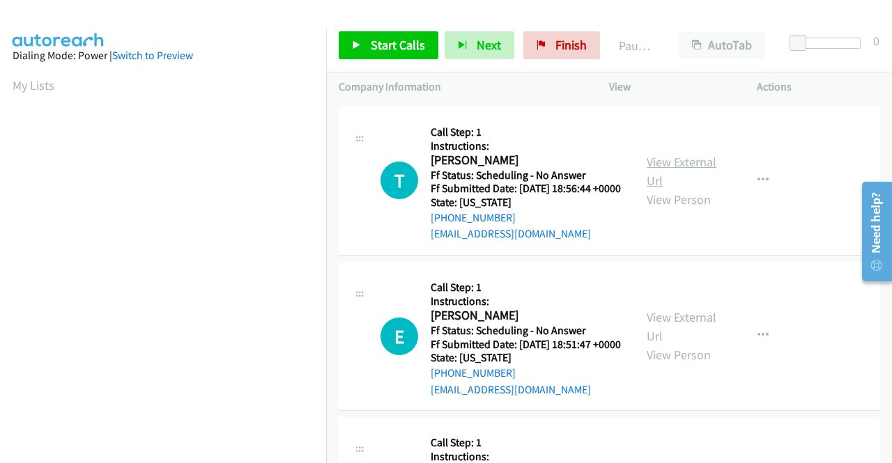
click at [666, 189] on link "View External Url" at bounding box center [682, 171] width 70 height 35
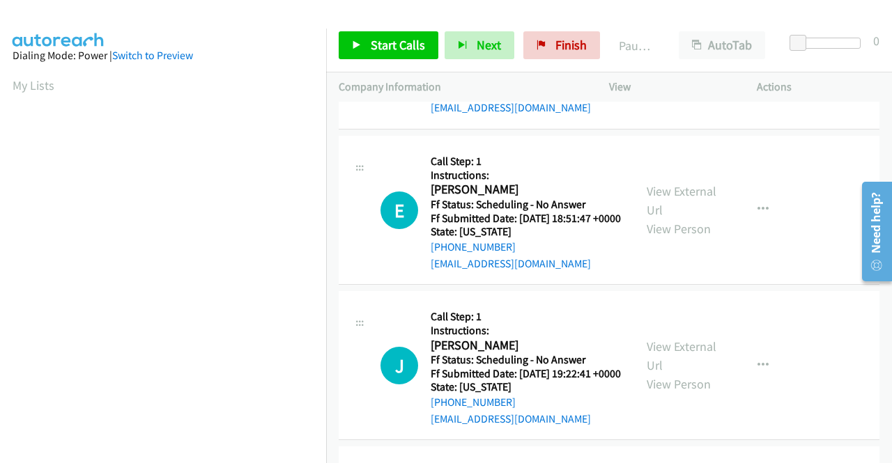
scroll to position [1882, 0]
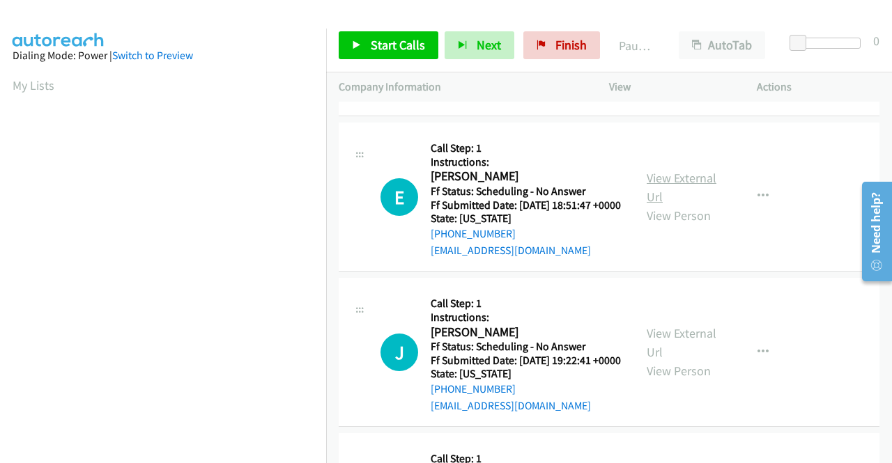
click at [647, 205] on link "View External Url" at bounding box center [682, 187] width 70 height 35
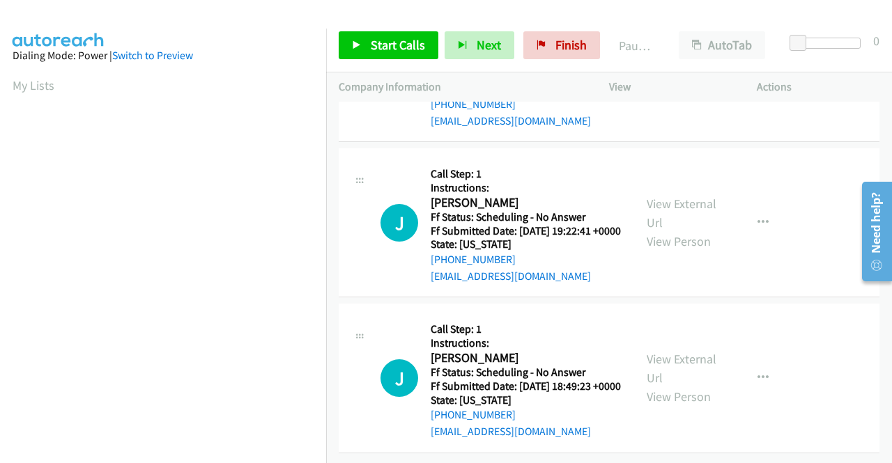
scroll to position [2091, 0]
click at [661, 231] on link "View External Url" at bounding box center [682, 213] width 70 height 35
click at [661, 351] on link "View External Url" at bounding box center [682, 368] width 70 height 35
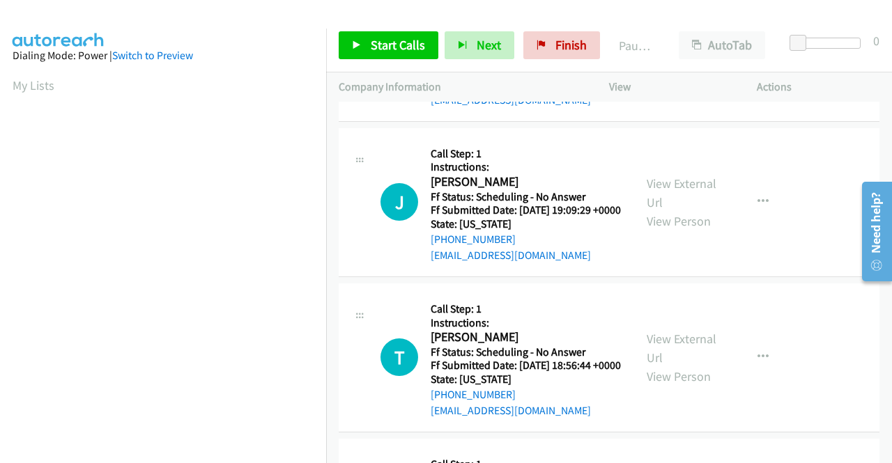
scroll to position [1494, 0]
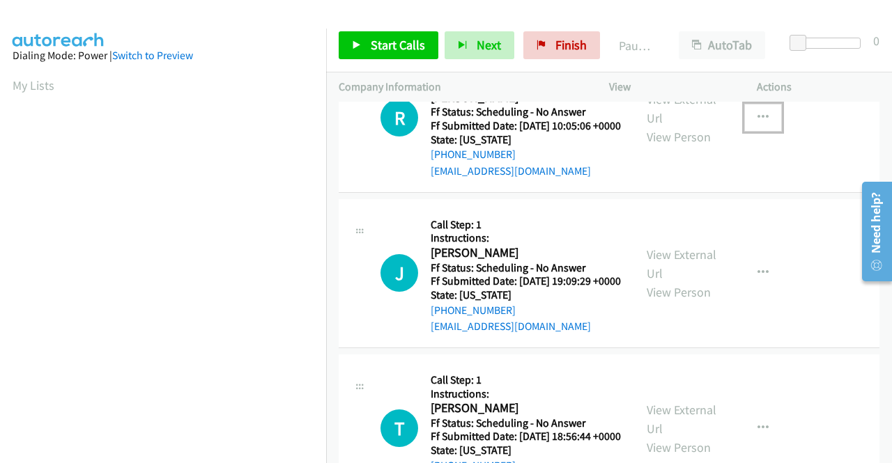
click at [758, 123] on icon "button" at bounding box center [763, 117] width 11 height 11
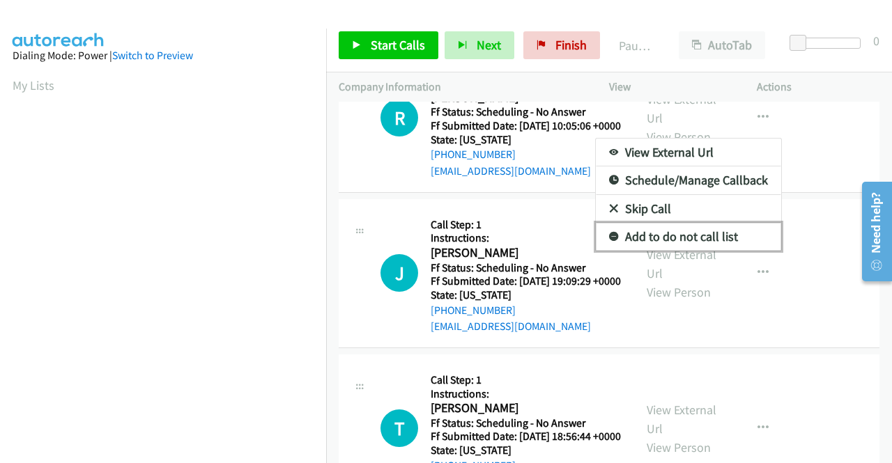
click at [705, 251] on link "Add to do not call list" at bounding box center [688, 237] width 185 height 28
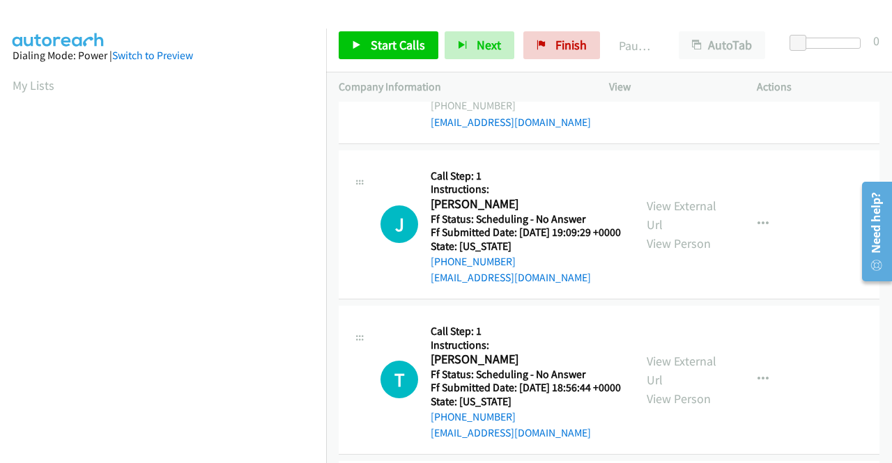
scroll to position [1564, 0]
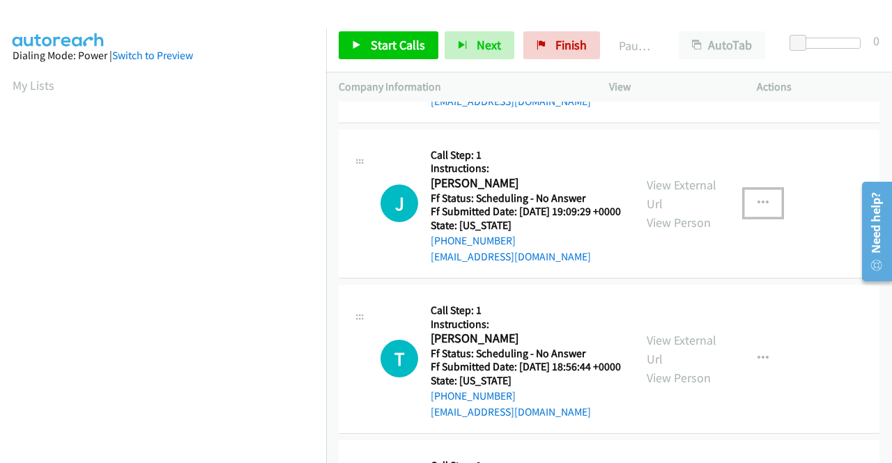
click at [758, 209] on icon "button" at bounding box center [763, 203] width 11 height 11
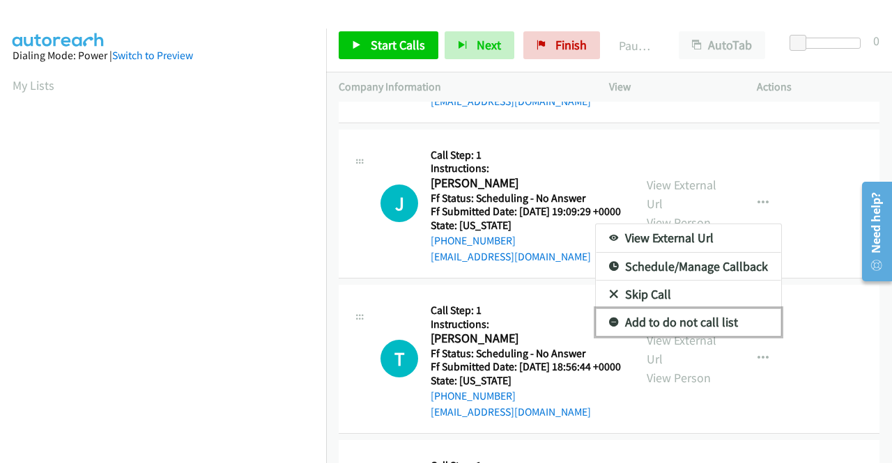
click at [710, 337] on link "Add to do not call list" at bounding box center [688, 323] width 185 height 28
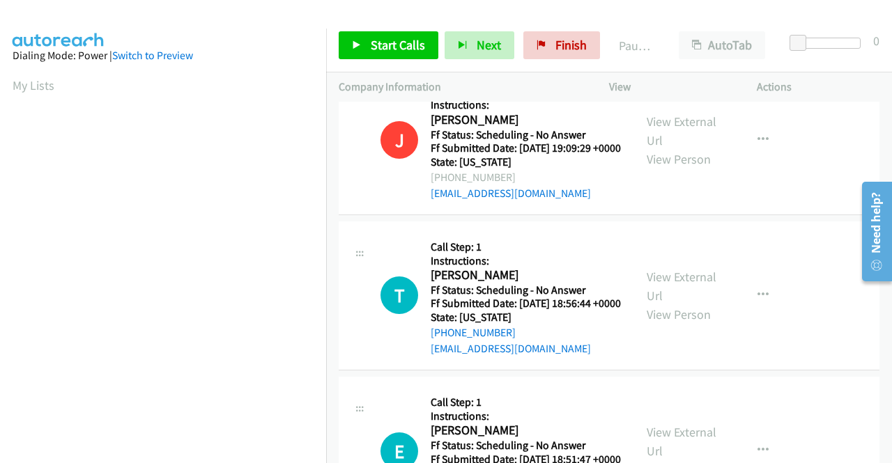
scroll to position [1703, 0]
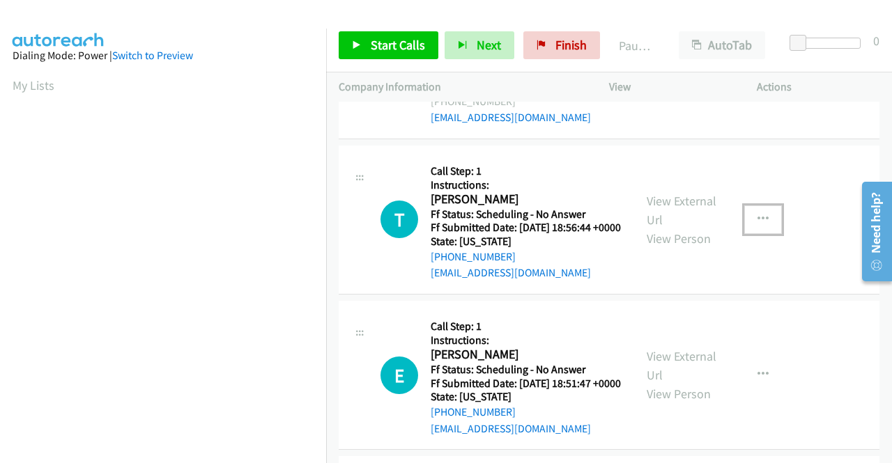
click at [746, 233] on button "button" at bounding box center [763, 220] width 38 height 28
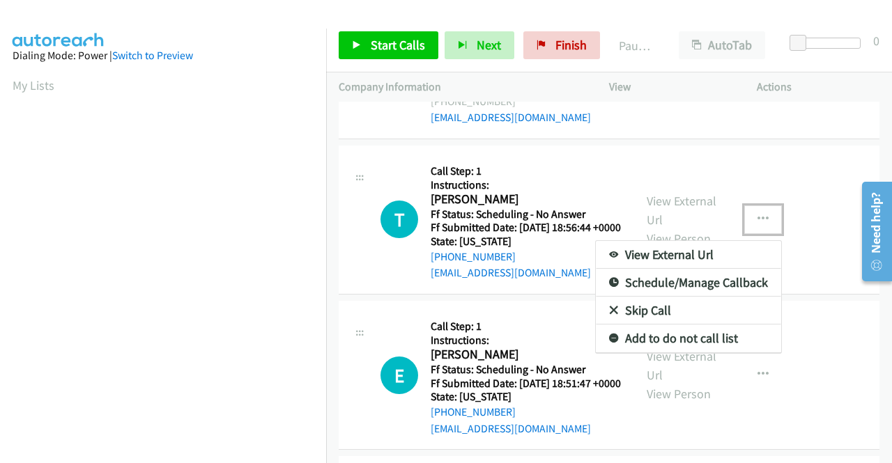
scroll to position [1773, 0]
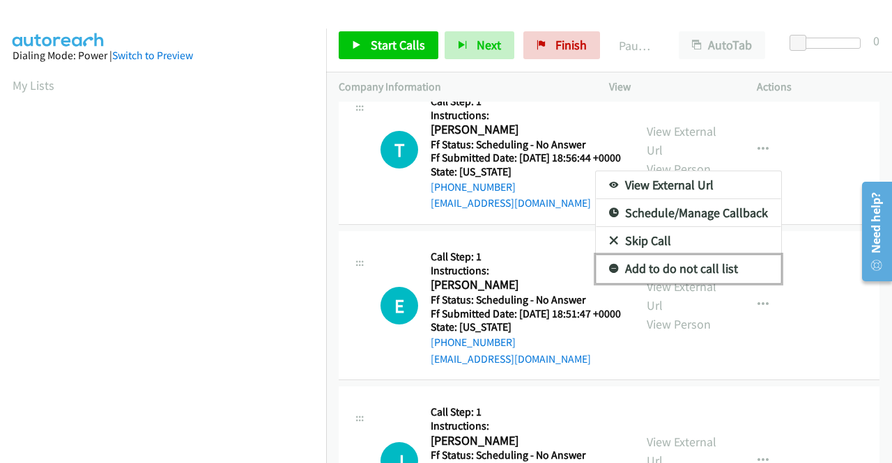
click at [684, 283] on link "Add to do not call list" at bounding box center [688, 269] width 185 height 28
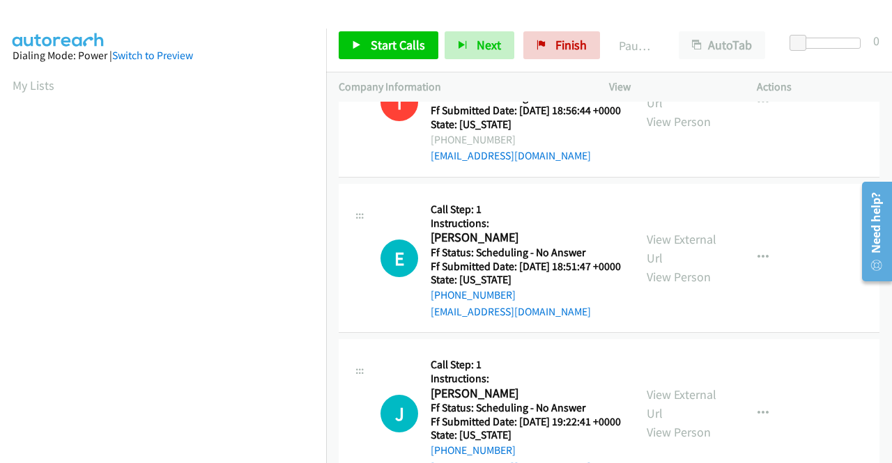
scroll to position [1843, 0]
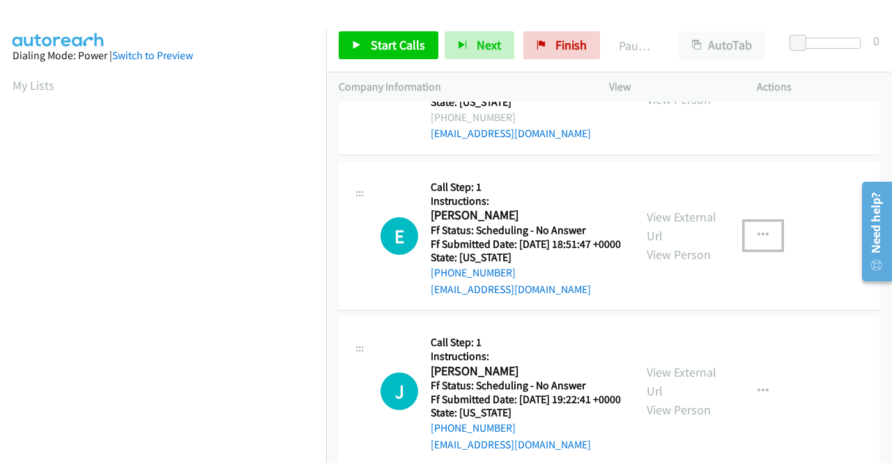
click at [744, 249] on button "button" at bounding box center [763, 236] width 38 height 28
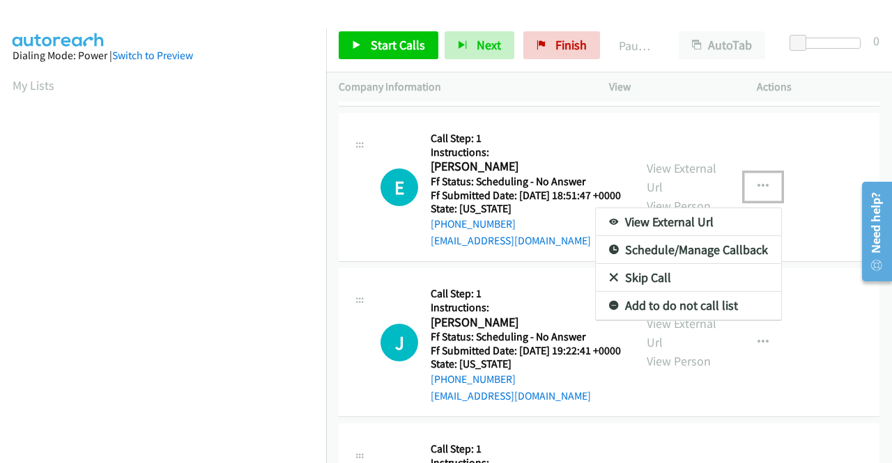
scroll to position [1912, 0]
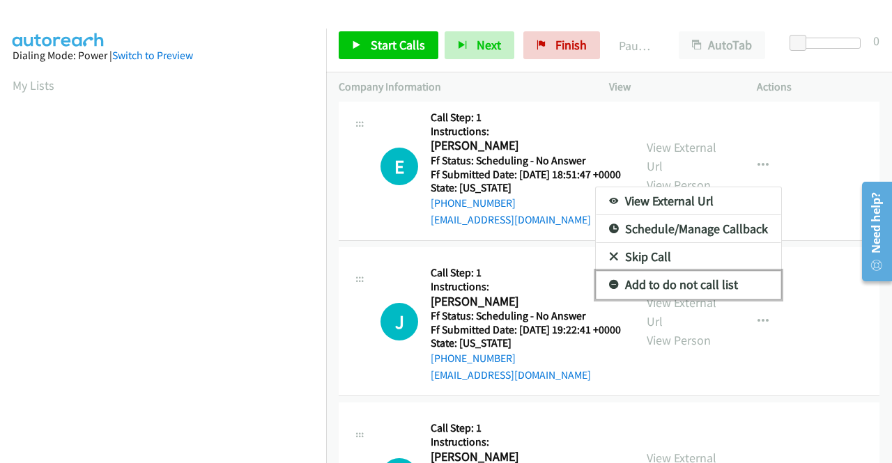
click at [676, 299] on link "Add to do not call list" at bounding box center [688, 285] width 185 height 28
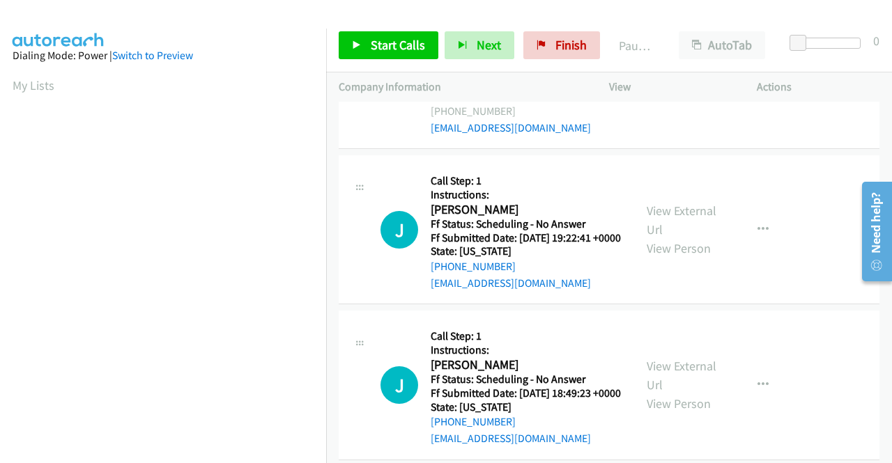
scroll to position [2052, 0]
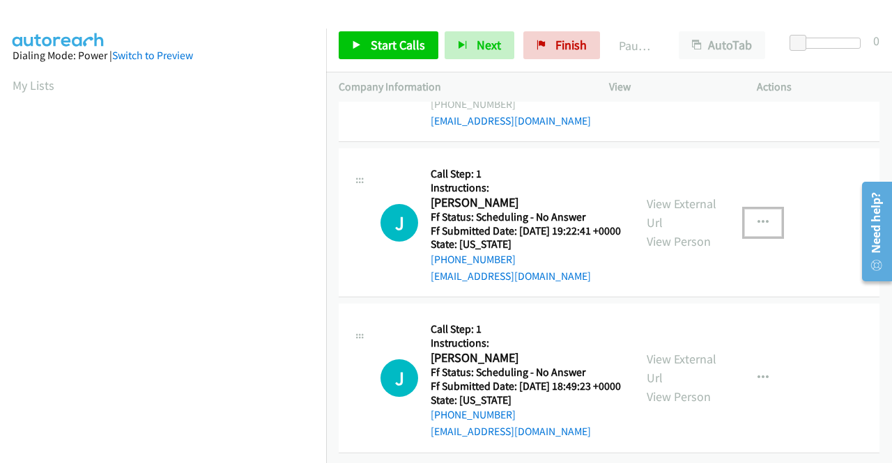
click at [746, 237] on button "button" at bounding box center [763, 223] width 38 height 28
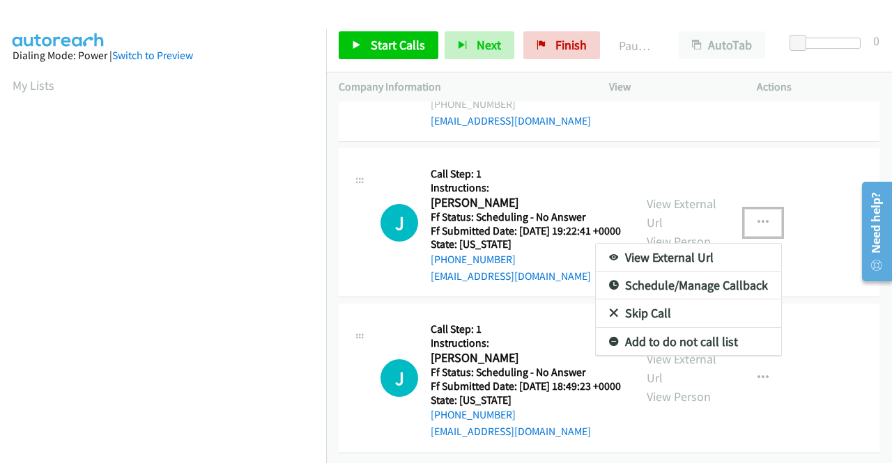
scroll to position [2191, 0]
click at [693, 328] on link "Add to do not call list" at bounding box center [688, 342] width 185 height 28
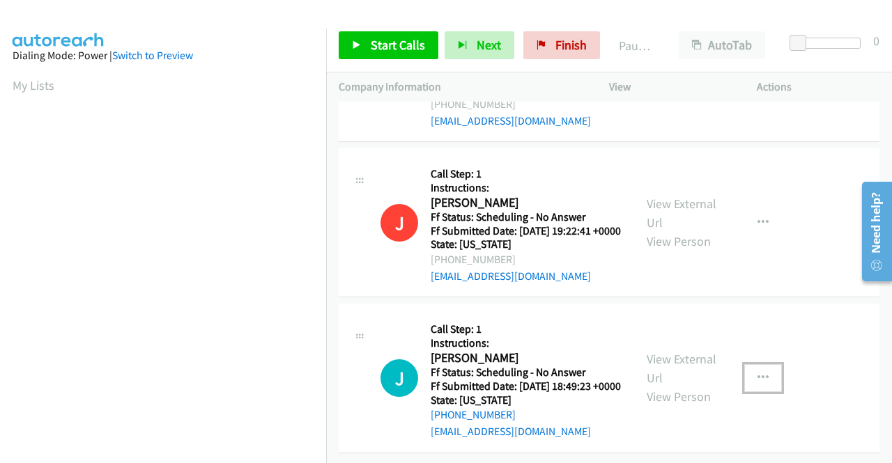
click at [761, 364] on button "button" at bounding box center [763, 378] width 38 height 28
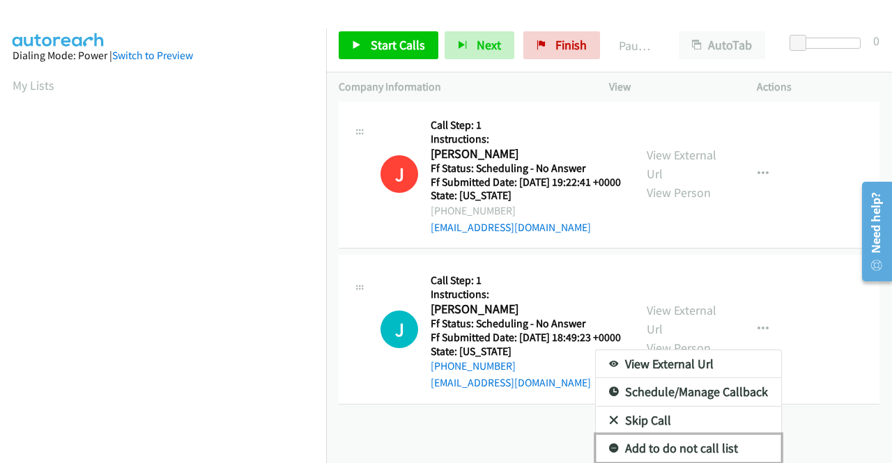
click at [679, 438] on link "Add to do not call list" at bounding box center [688, 449] width 185 height 28
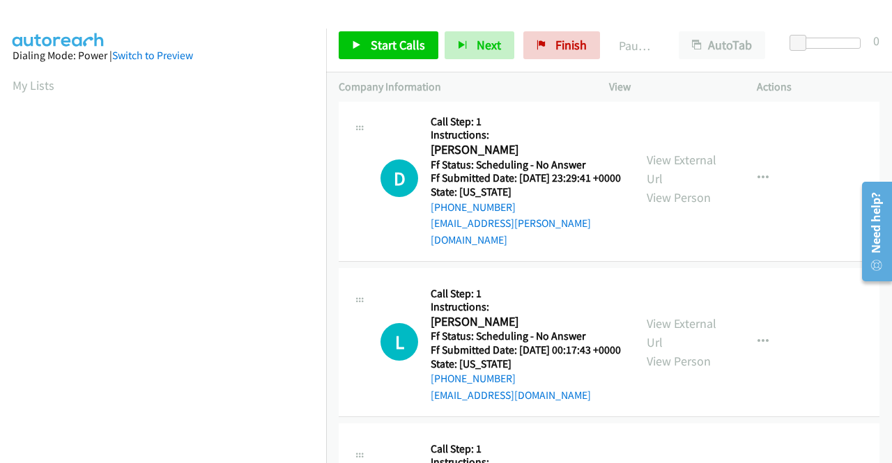
scroll to position [0, 0]
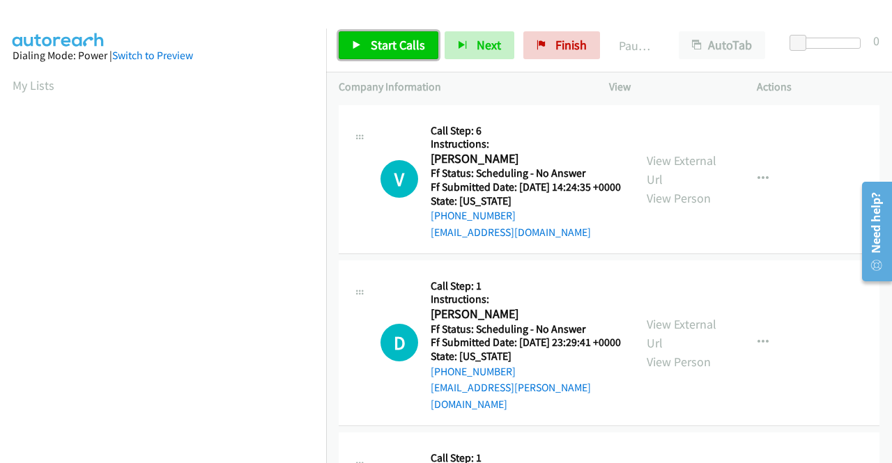
click at [407, 49] on span "Start Calls" at bounding box center [398, 45] width 54 height 16
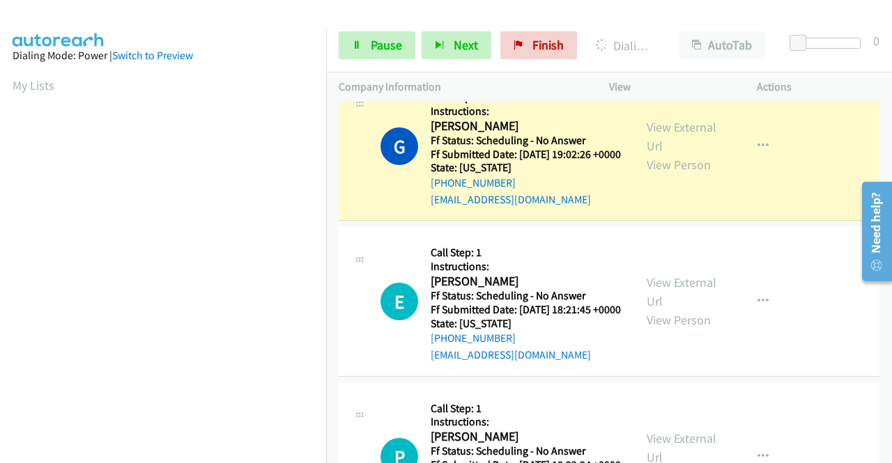
scroll to position [318, 0]
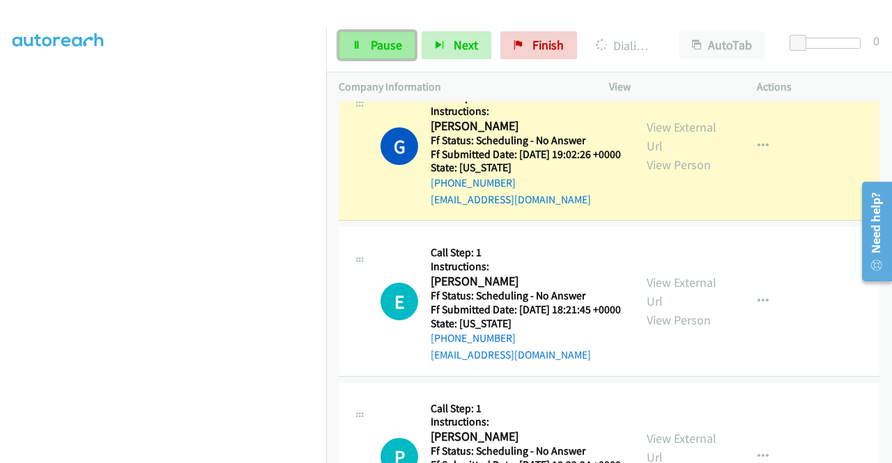
click at [344, 54] on link "Pause" at bounding box center [377, 45] width 77 height 28
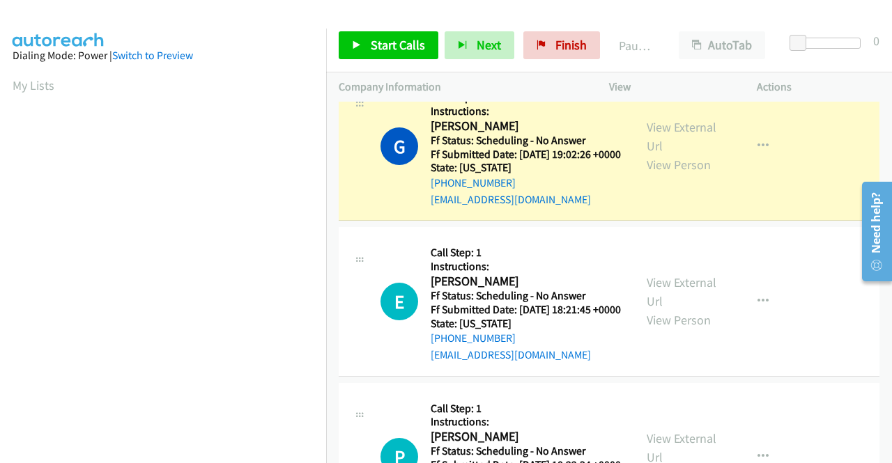
scroll to position [0, 0]
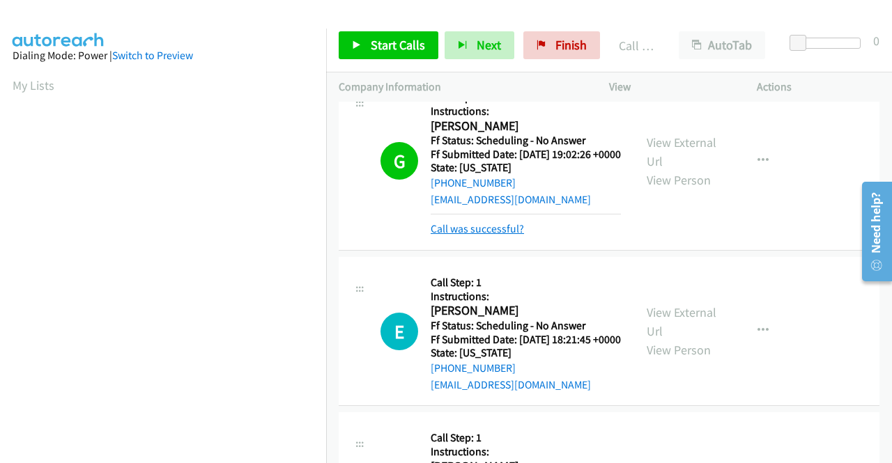
click at [503, 236] on link "Call was successful?" at bounding box center [477, 228] width 93 height 13
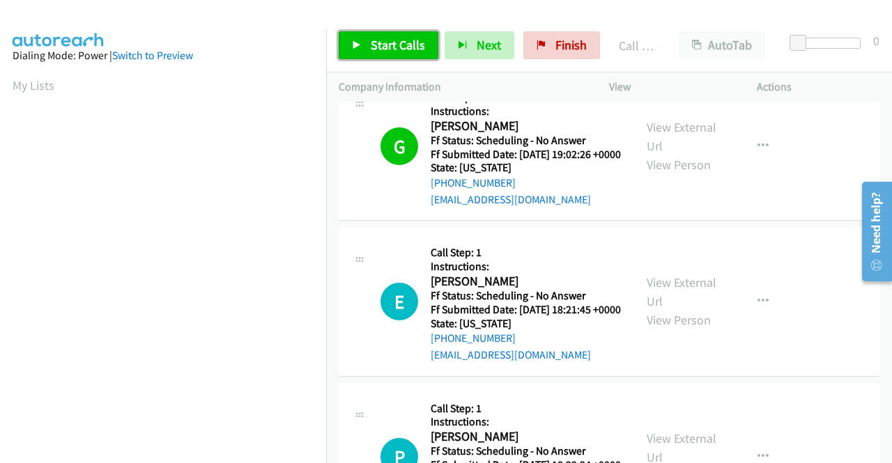
click at [424, 41] on link "Start Calls" at bounding box center [389, 45] width 100 height 28
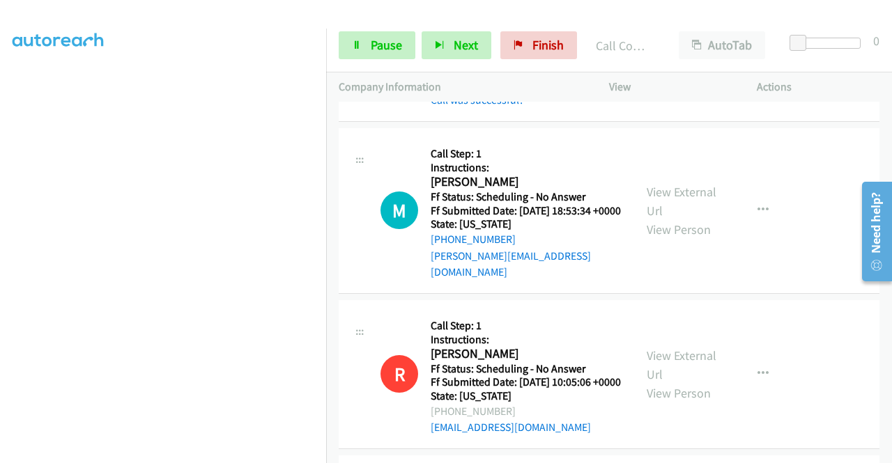
scroll to position [1464, 0]
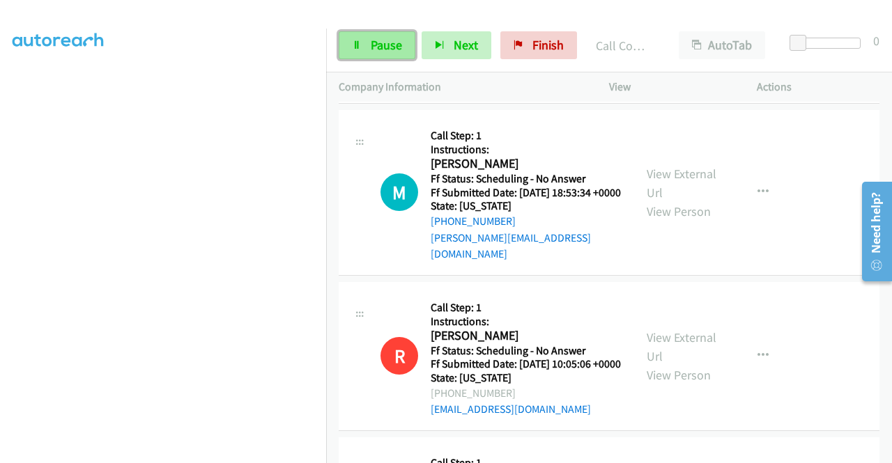
click at [383, 40] on span "Pause" at bounding box center [386, 45] width 31 height 16
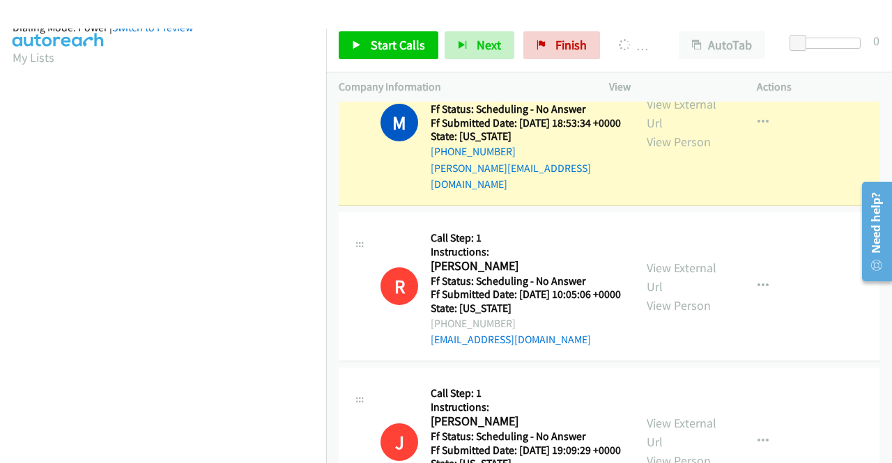
scroll to position [318, 0]
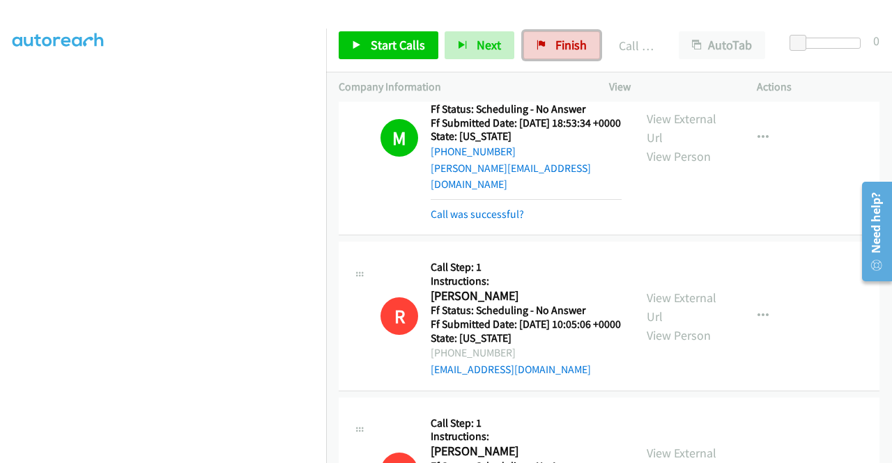
drag, startPoint x: 574, startPoint y: 45, endPoint x: 507, endPoint y: 76, distance: 73.9
click at [574, 45] on span "Finish" at bounding box center [570, 45] width 31 height 16
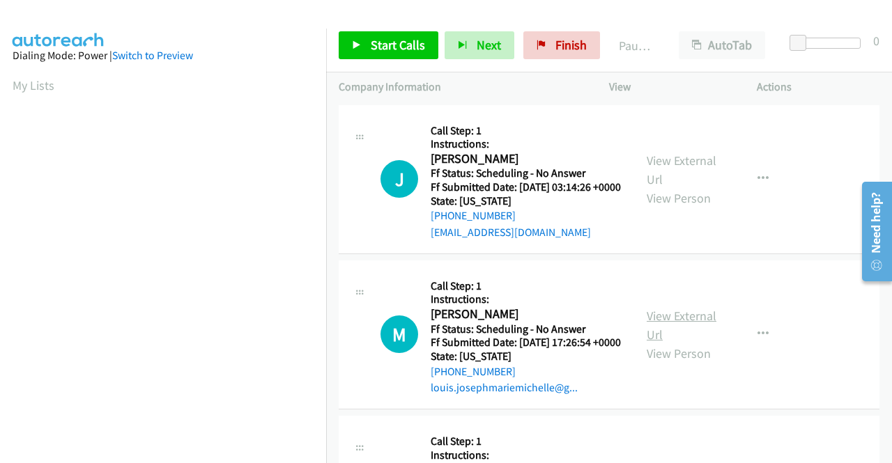
click at [666, 338] on link "View External Url" at bounding box center [682, 325] width 70 height 35
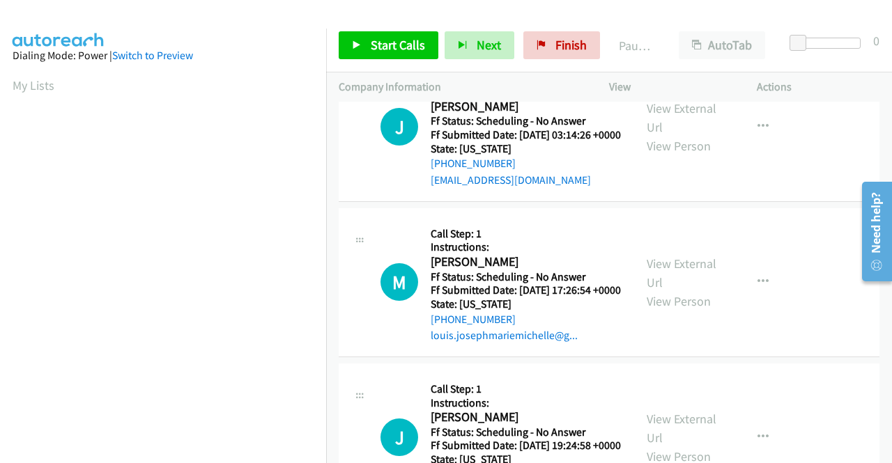
scroll to position [139, 0]
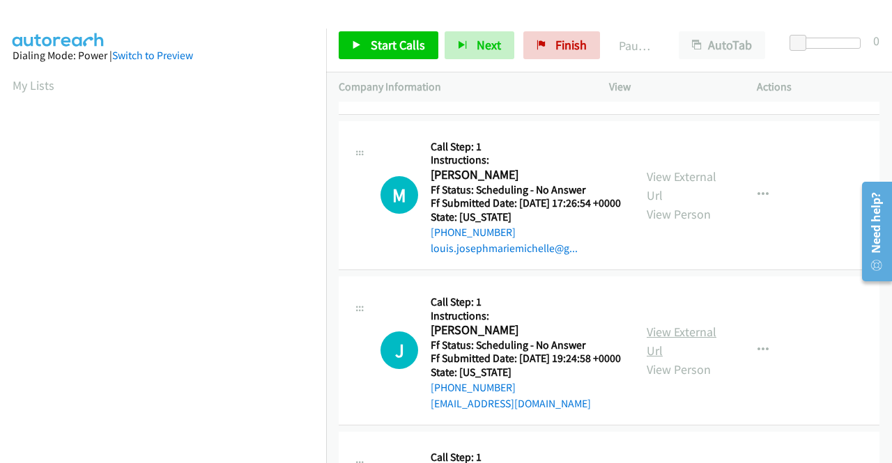
click at [662, 359] on link "View External Url" at bounding box center [682, 341] width 70 height 35
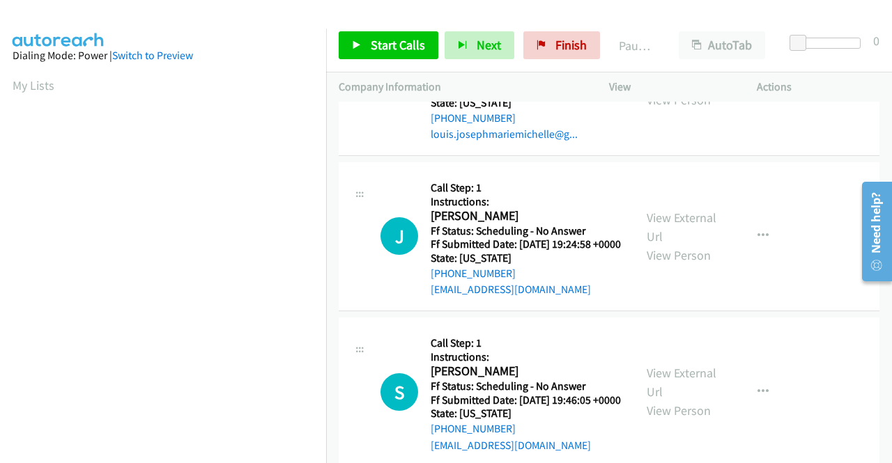
scroll to position [279, 0]
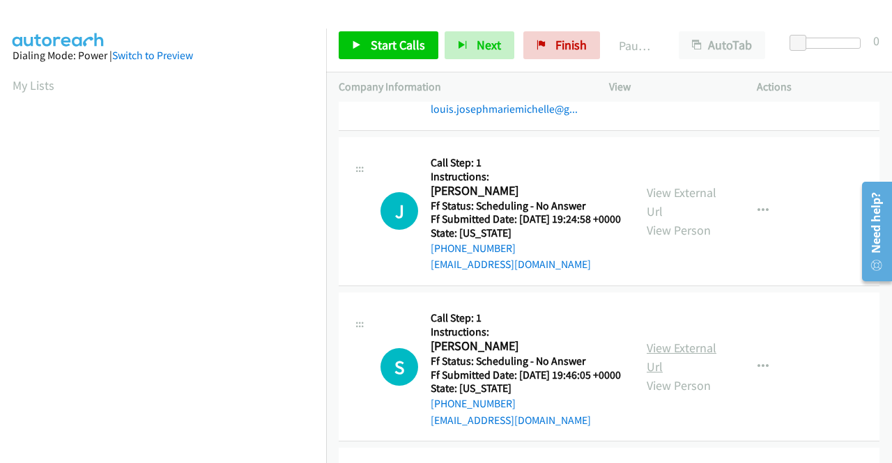
click at [689, 375] on link "View External Url" at bounding box center [682, 357] width 70 height 35
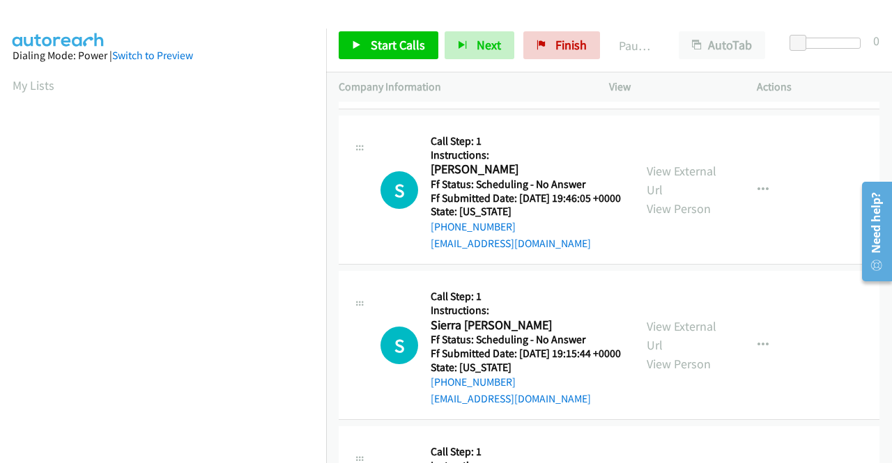
scroll to position [488, 0]
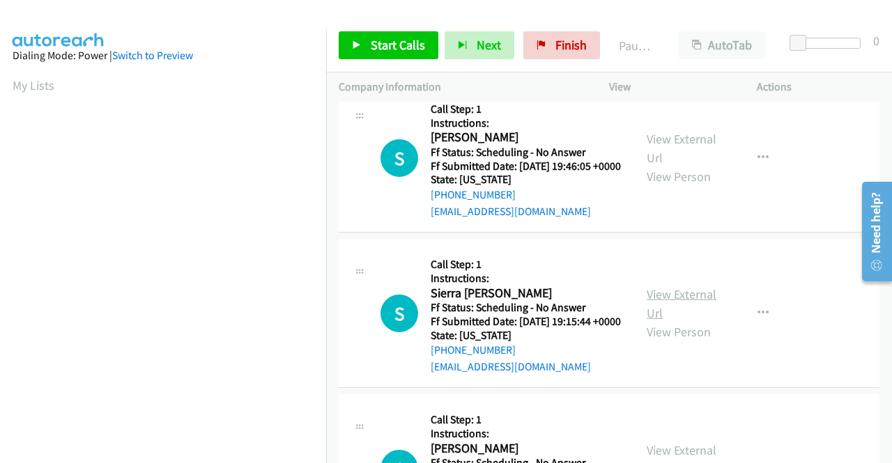
click at [669, 321] on link "View External Url" at bounding box center [682, 303] width 70 height 35
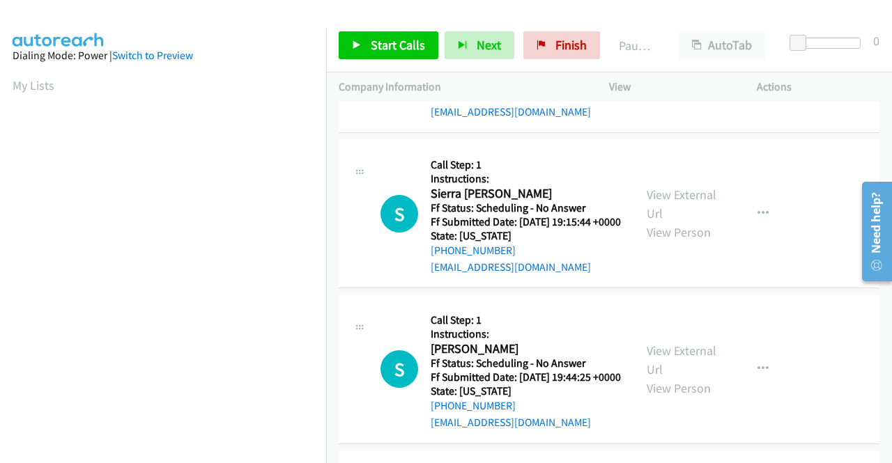
scroll to position [627, 0]
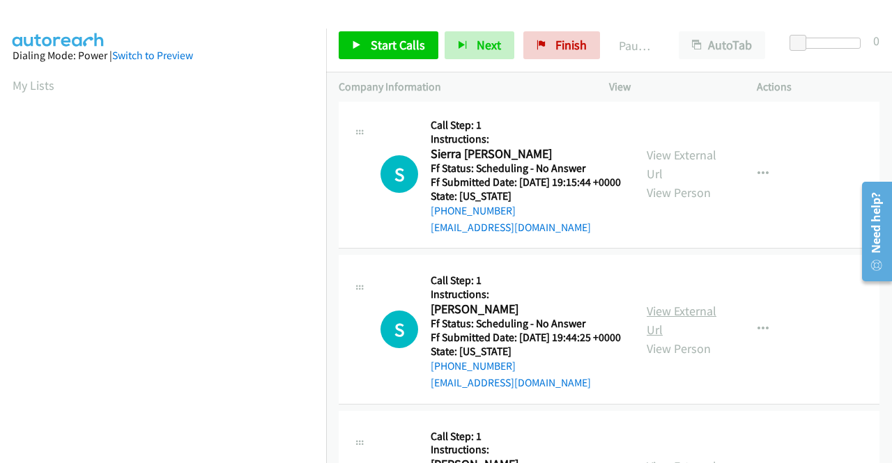
click at [693, 338] on link "View External Url" at bounding box center [682, 320] width 70 height 35
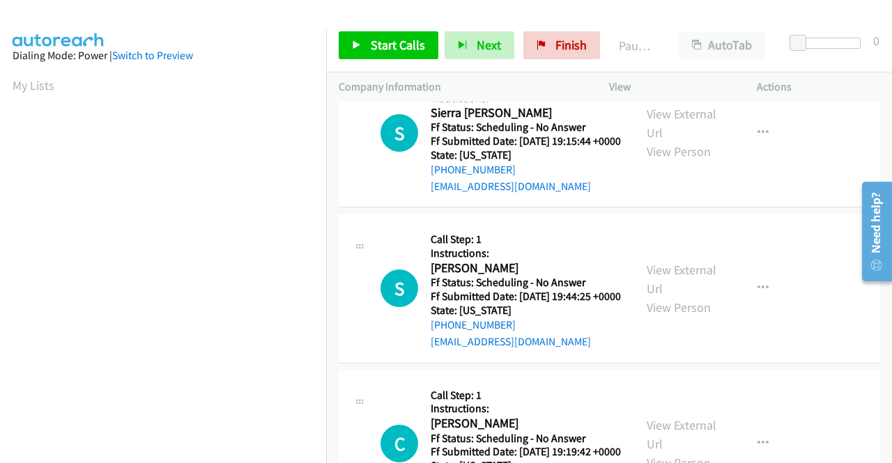
scroll to position [836, 0]
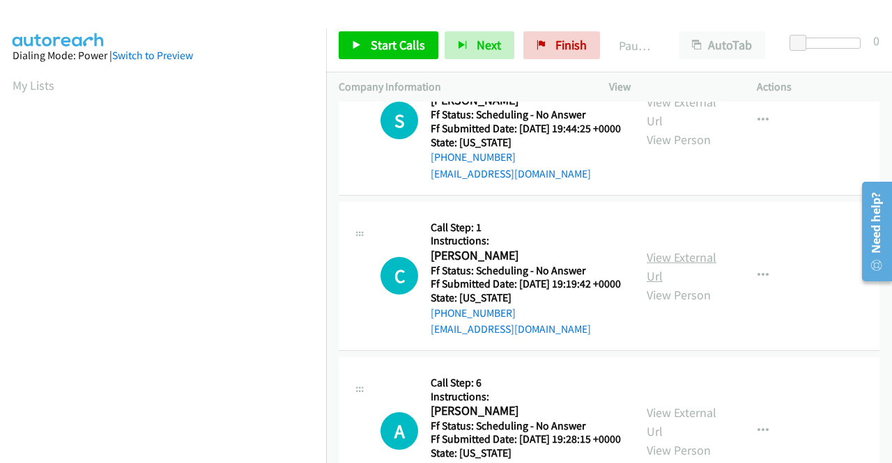
click at [675, 284] on link "View External Url" at bounding box center [682, 266] width 70 height 35
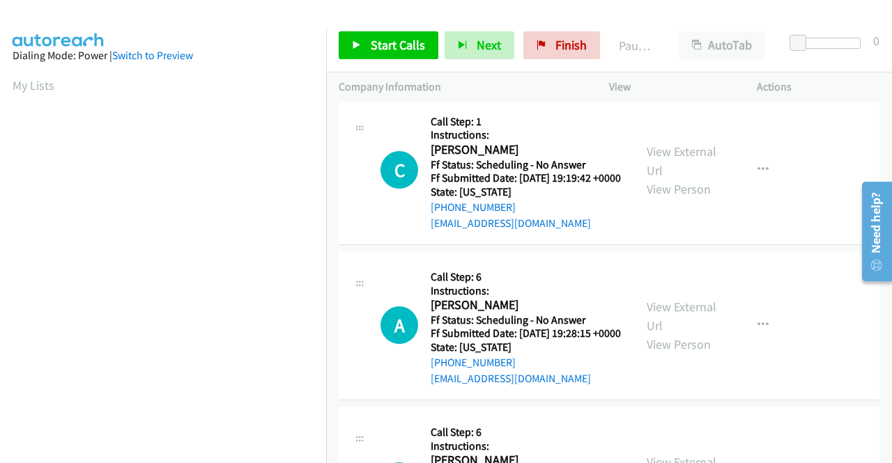
scroll to position [976, 0]
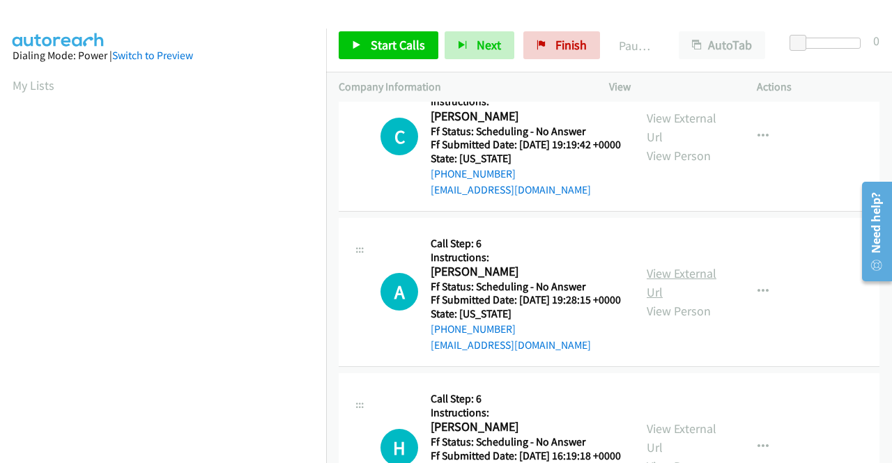
click at [681, 300] on link "View External Url" at bounding box center [682, 283] width 70 height 35
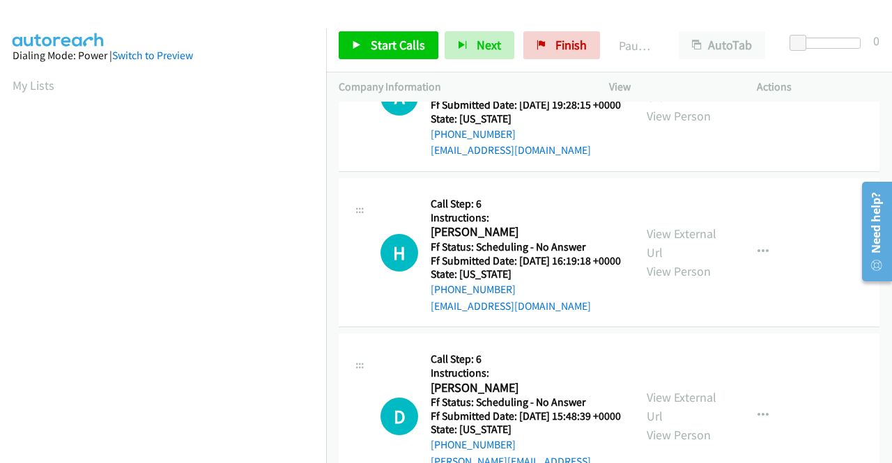
scroll to position [1185, 0]
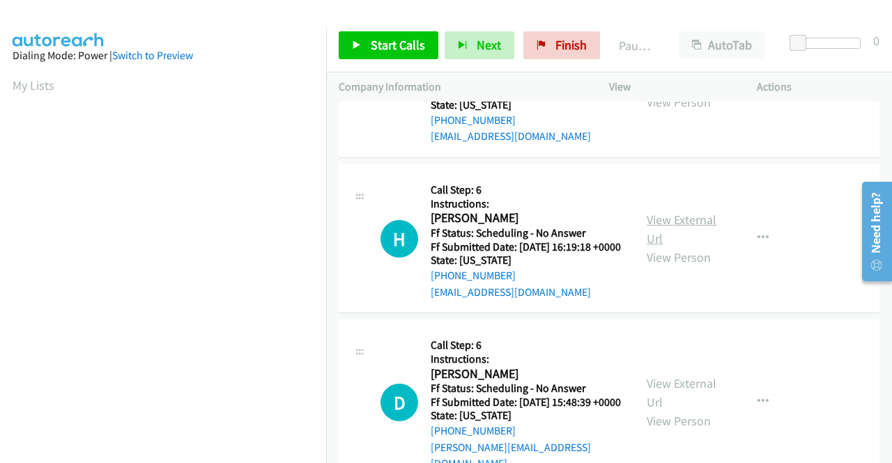
click at [673, 247] on link "View External Url" at bounding box center [682, 229] width 70 height 35
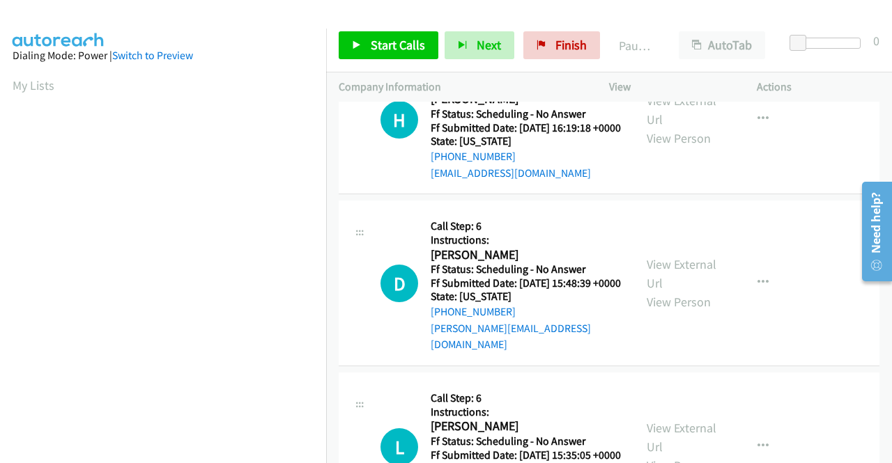
scroll to position [1324, 0]
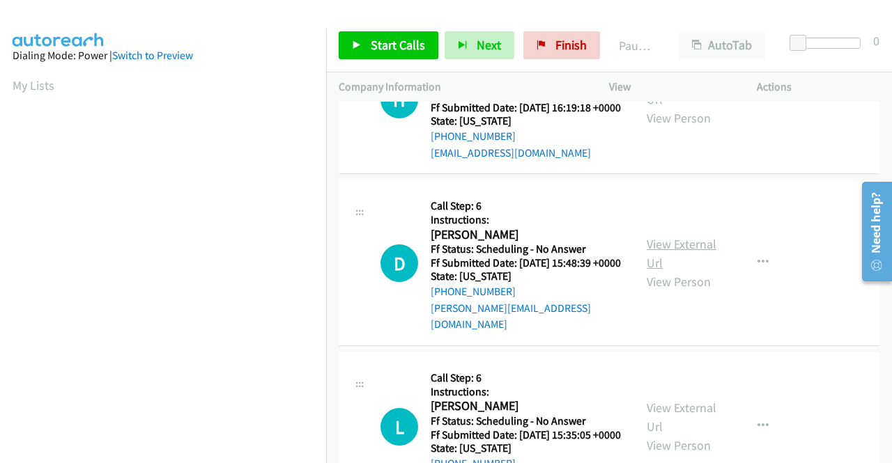
click at [655, 271] on link "View External Url" at bounding box center [682, 253] width 70 height 35
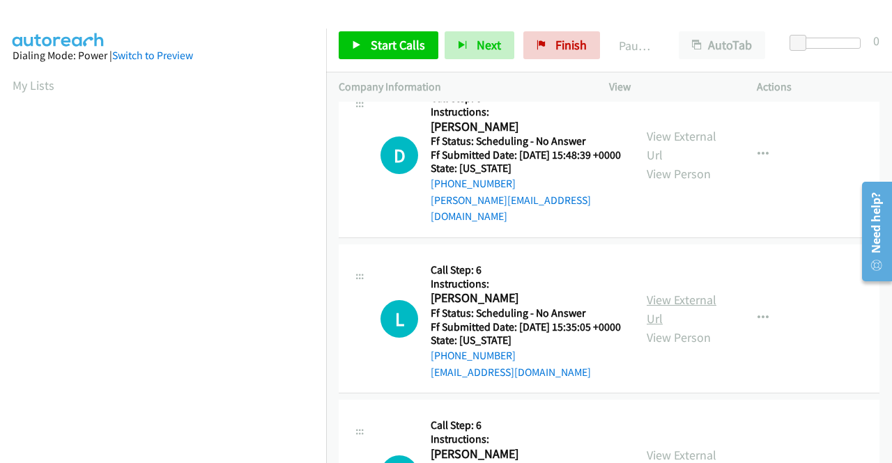
scroll to position [1464, 0]
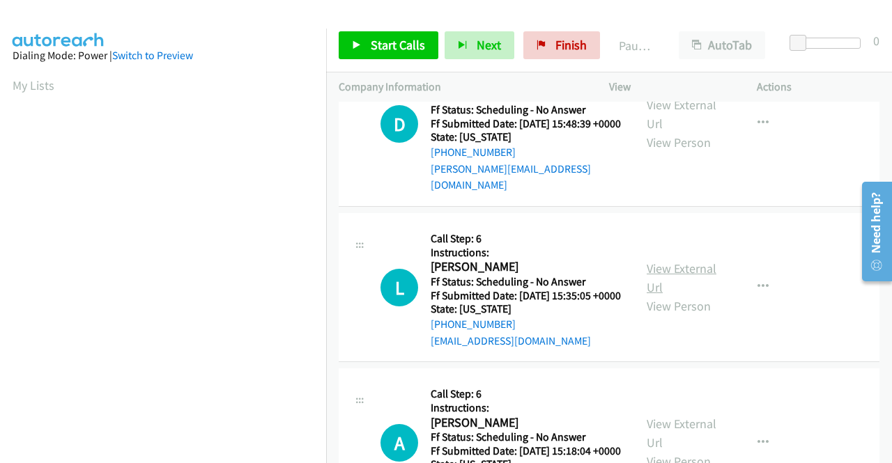
click at [680, 295] on link "View External Url" at bounding box center [682, 278] width 70 height 35
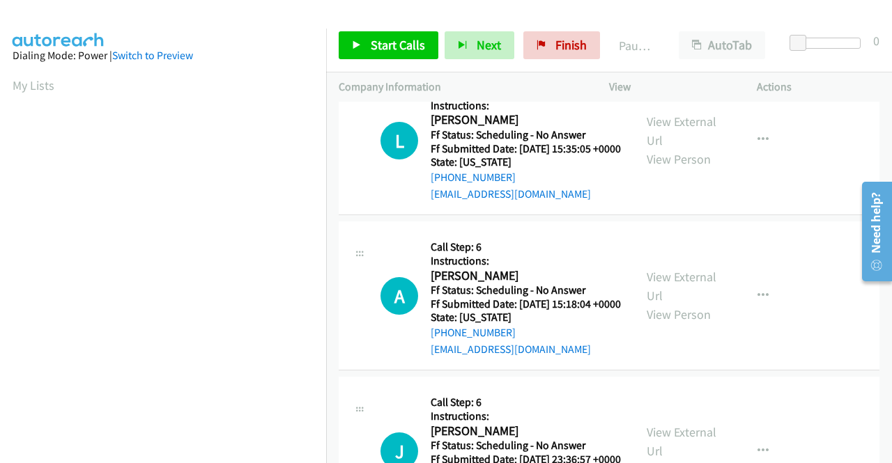
scroll to position [1673, 0]
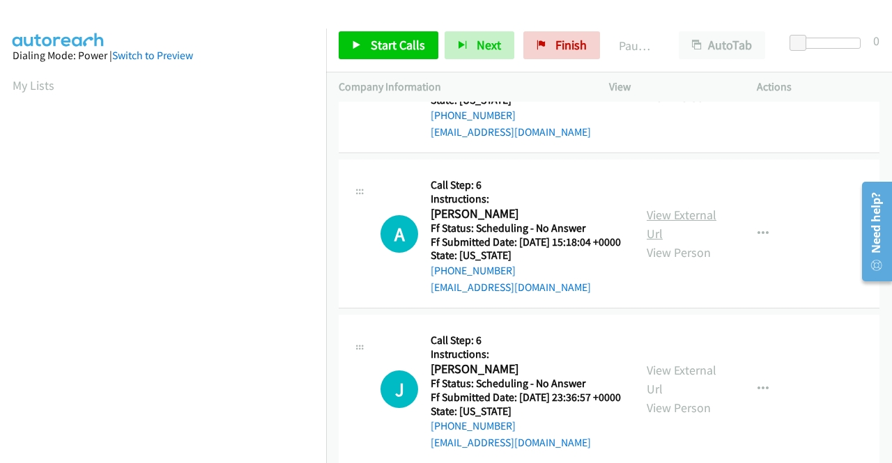
click at [669, 242] on link "View External Url" at bounding box center [682, 224] width 70 height 35
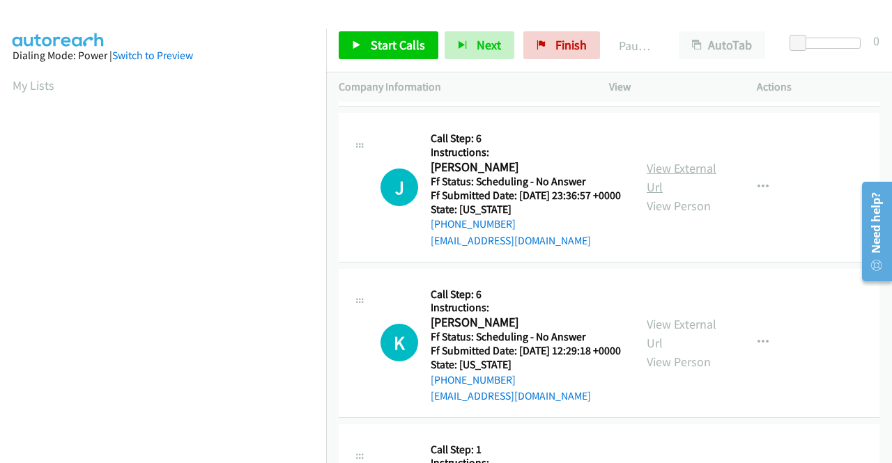
scroll to position [1882, 0]
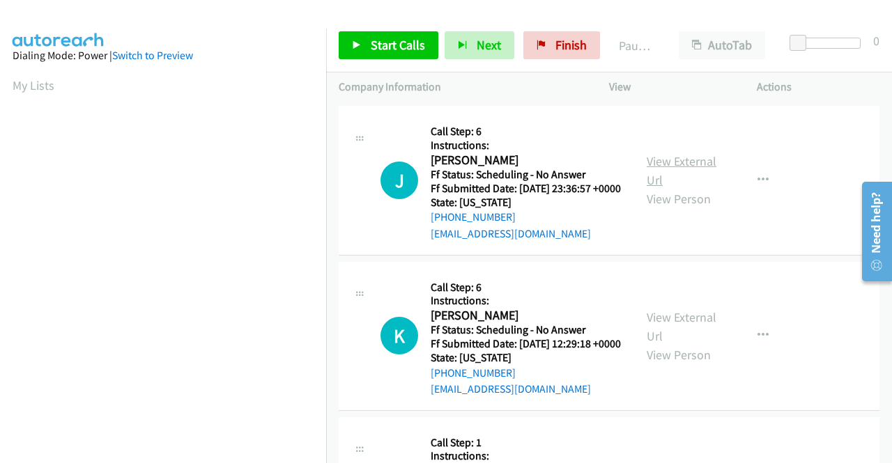
click at [658, 188] on link "View External Url" at bounding box center [682, 170] width 70 height 35
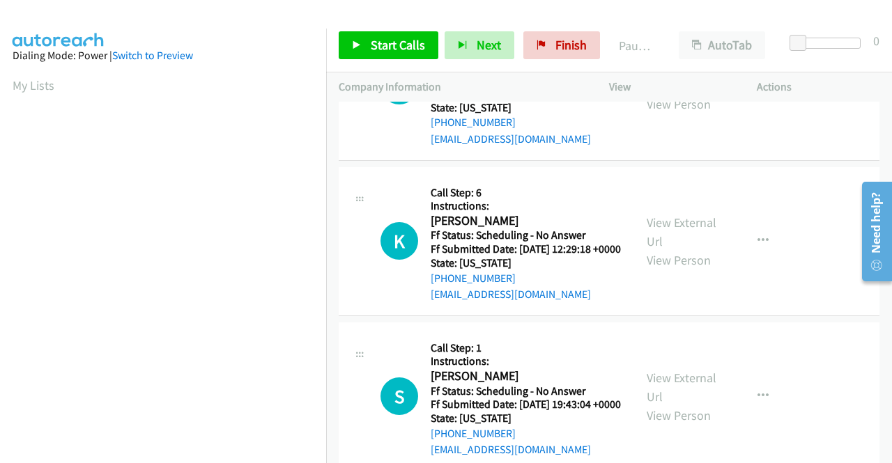
scroll to position [2021, 0]
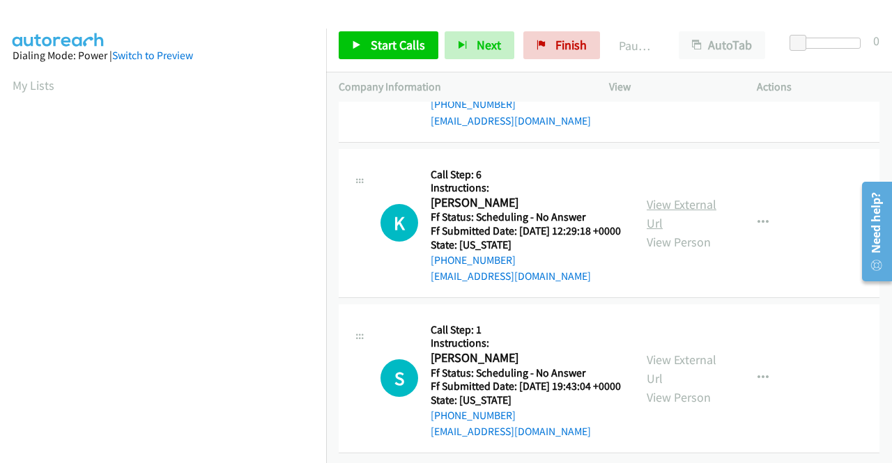
click at [676, 231] on link "View External Url" at bounding box center [682, 214] width 70 height 35
click at [679, 352] on link "View External Url" at bounding box center [682, 369] width 70 height 35
click at [762, 82] on button "button" at bounding box center [763, 68] width 38 height 28
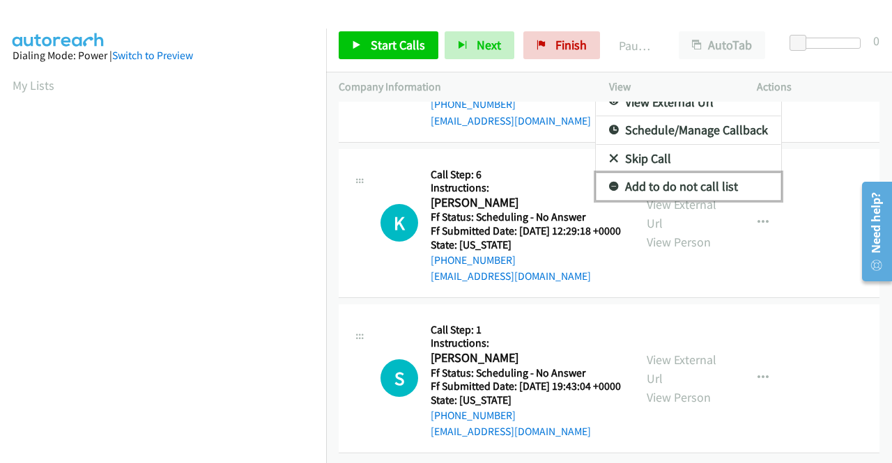
click at [693, 201] on link "Add to do not call list" at bounding box center [688, 187] width 185 height 28
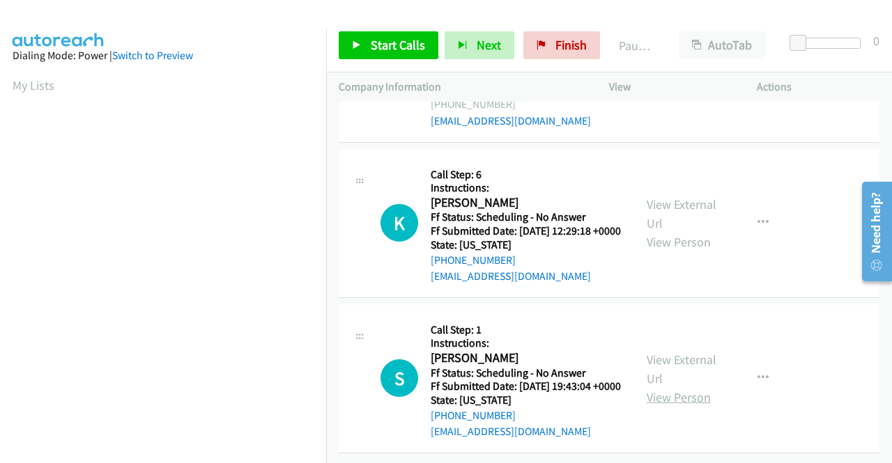
scroll to position [2191, 0]
click at [758, 373] on icon "button" at bounding box center [763, 378] width 11 height 11
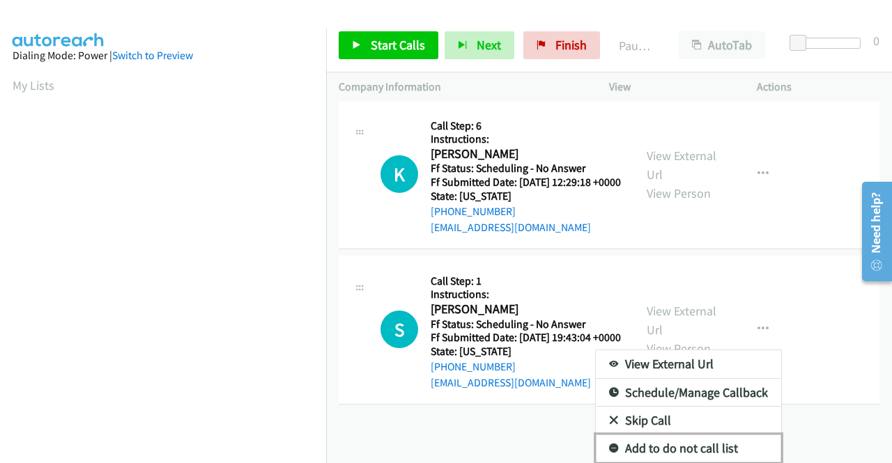
click at [668, 438] on link "Add to do not call list" at bounding box center [688, 449] width 185 height 28
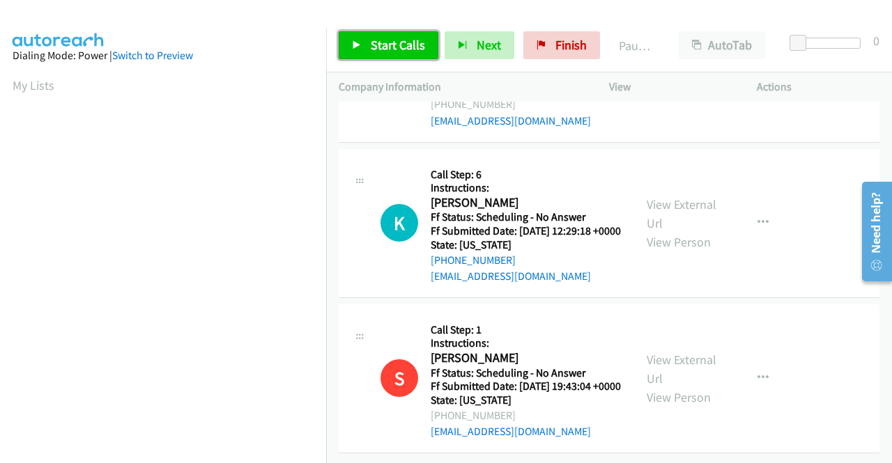
click at [364, 44] on link "Start Calls" at bounding box center [389, 45] width 100 height 28
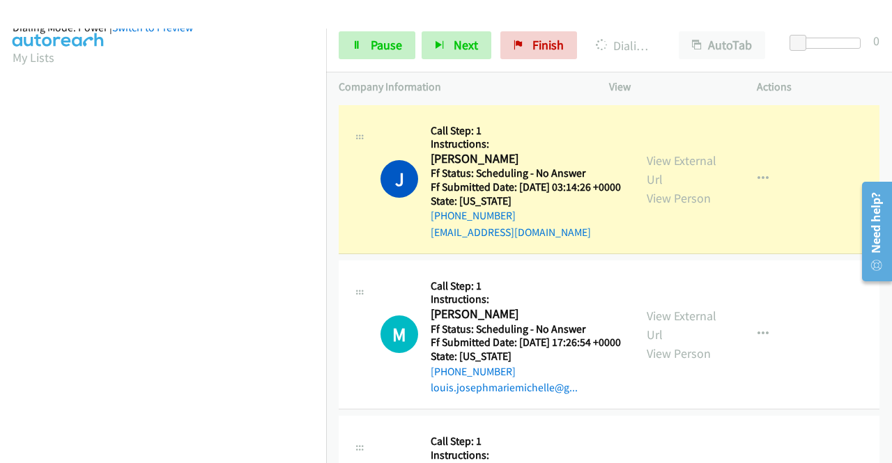
scroll to position [318, 0]
click at [387, 44] on span "Pause" at bounding box center [386, 45] width 31 height 16
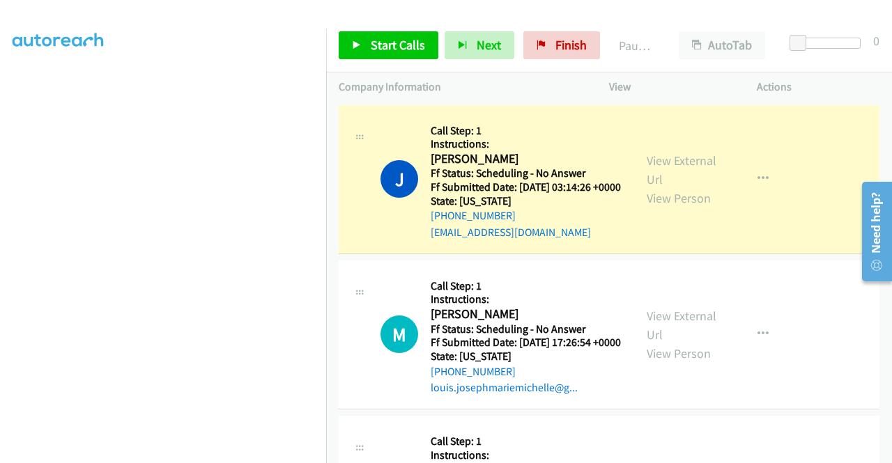
scroll to position [0, 0]
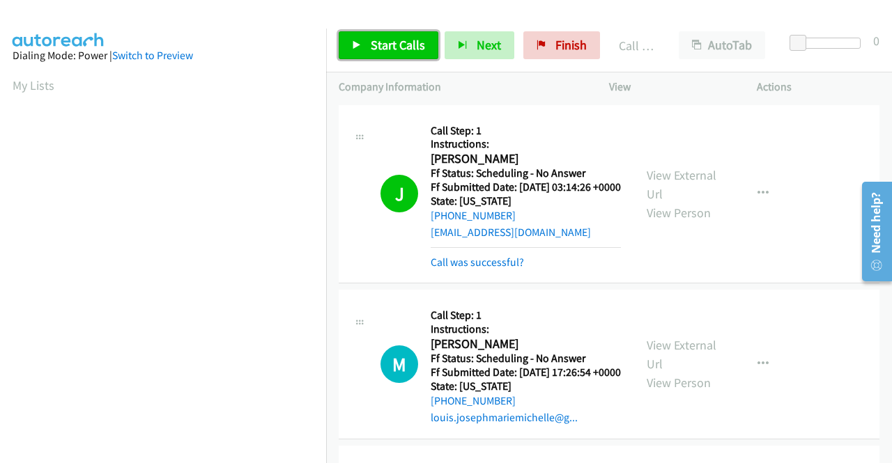
click at [427, 36] on link "Start Calls" at bounding box center [389, 45] width 100 height 28
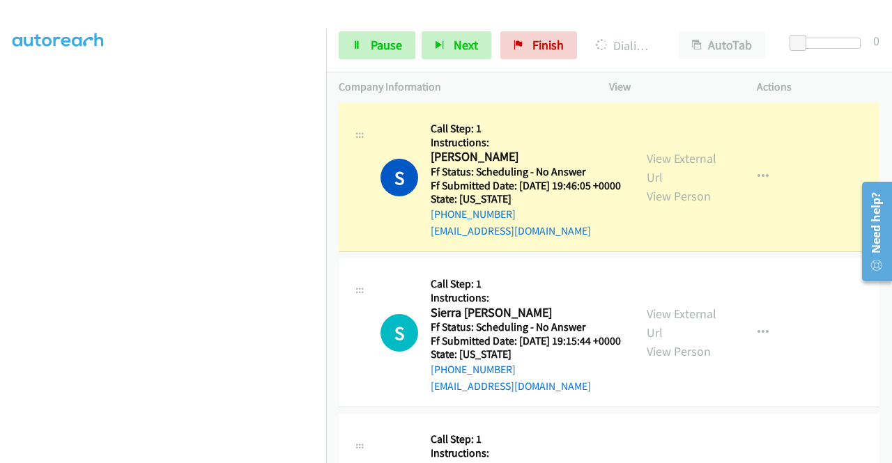
scroll to position [279, 0]
click at [387, 42] on span "Pause" at bounding box center [386, 45] width 31 height 16
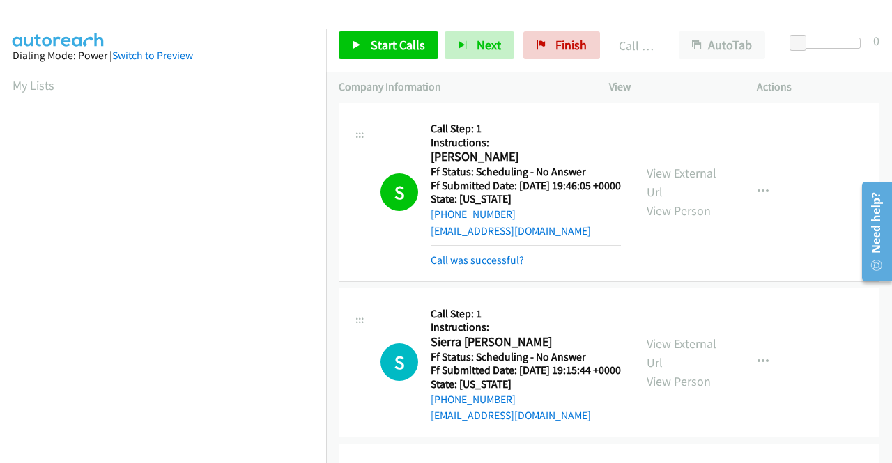
scroll to position [318, 0]
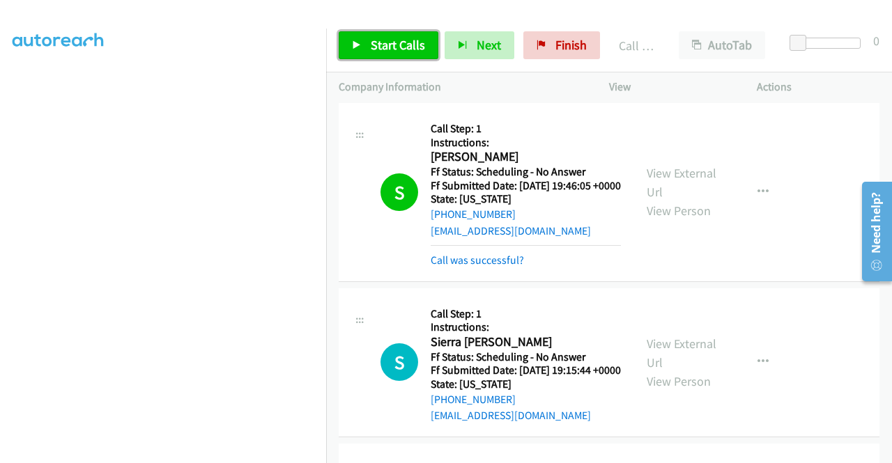
click at [390, 55] on link "Start Calls" at bounding box center [389, 45] width 100 height 28
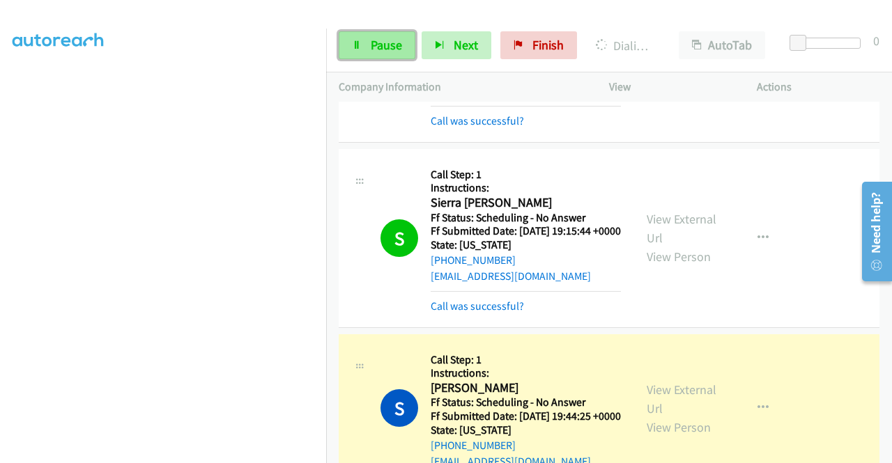
click at [406, 44] on link "Pause" at bounding box center [377, 45] width 77 height 28
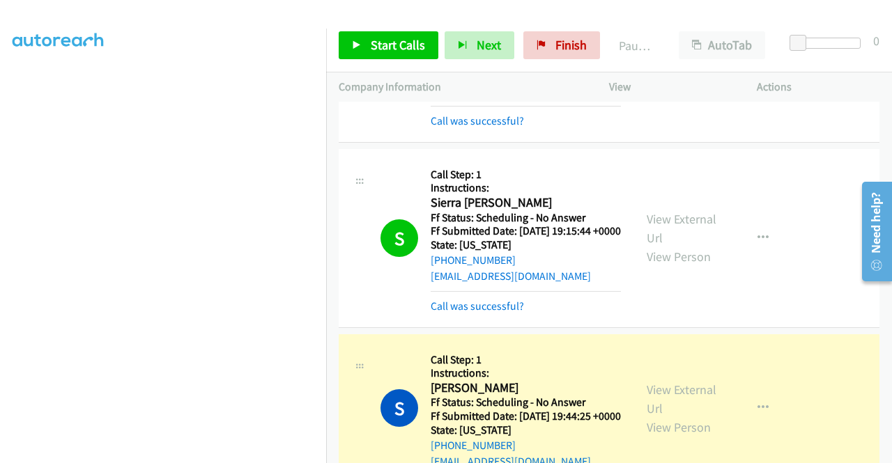
scroll to position [767, 0]
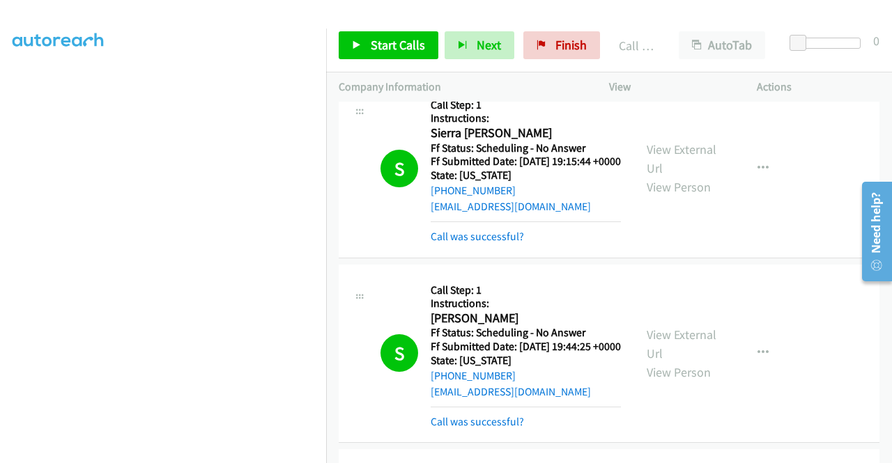
drag, startPoint x: 491, startPoint y: 300, endPoint x: 530, endPoint y: 288, distance: 41.5
click at [491, 243] on link "Call was successful?" at bounding box center [477, 236] width 93 height 13
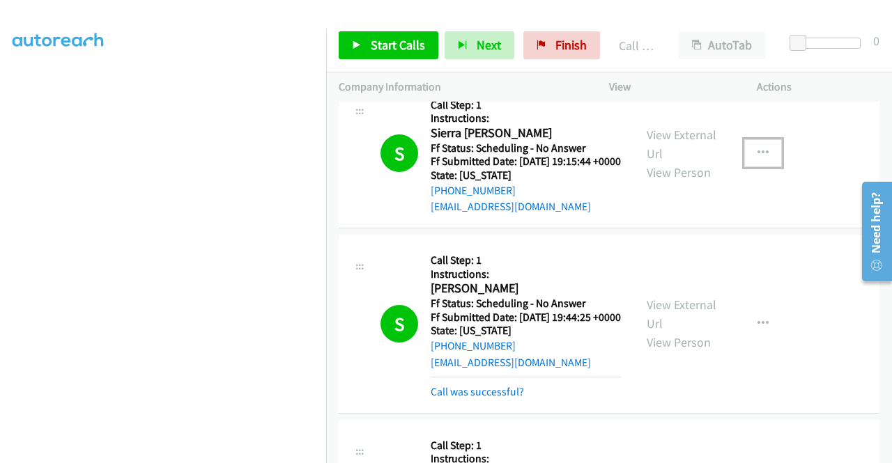
click at [760, 159] on icon "button" at bounding box center [763, 153] width 11 height 11
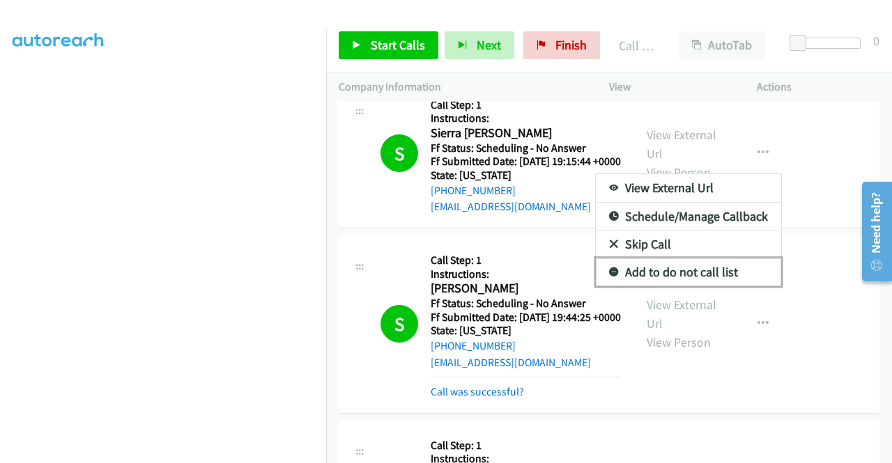
click at [689, 286] on link "Add to do not call list" at bounding box center [688, 273] width 185 height 28
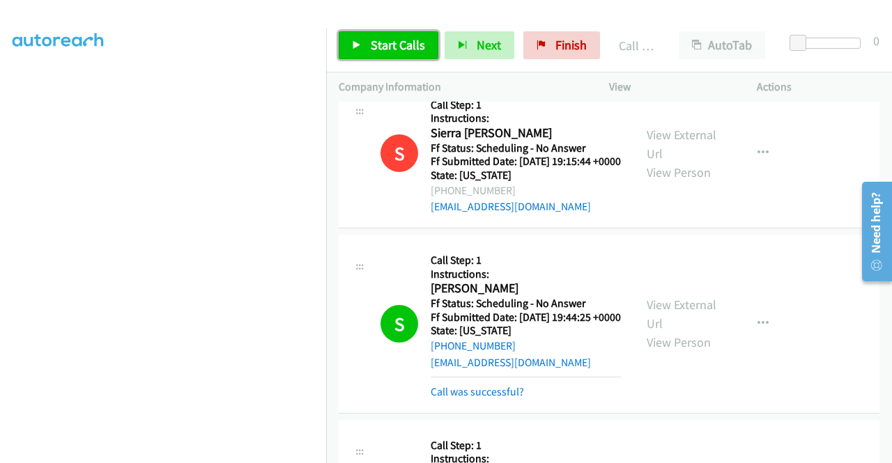
click at [417, 48] on span "Start Calls" at bounding box center [398, 45] width 54 height 16
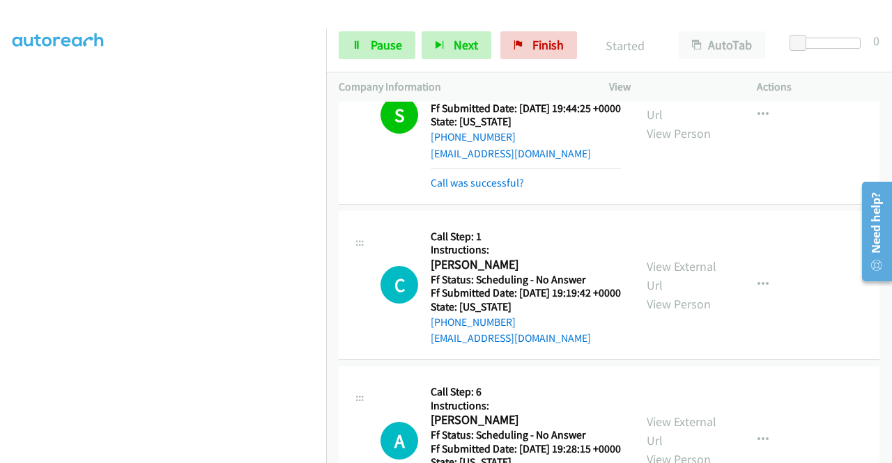
scroll to position [318, 0]
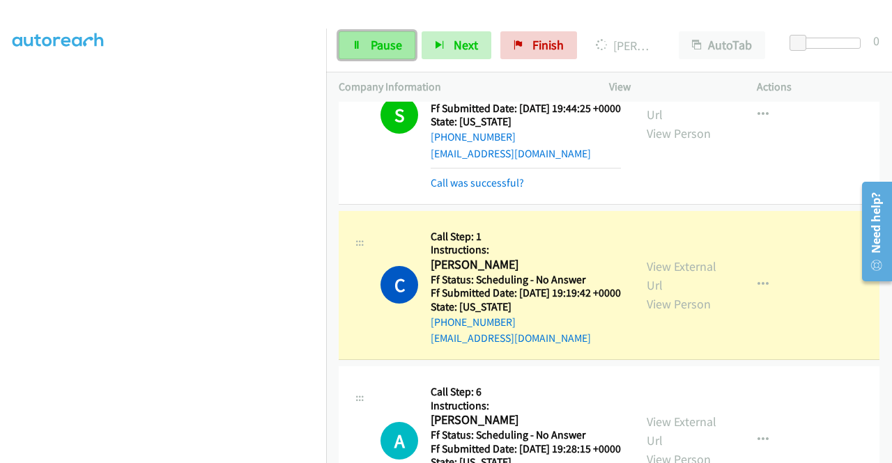
click at [394, 41] on span "Pause" at bounding box center [386, 45] width 31 height 16
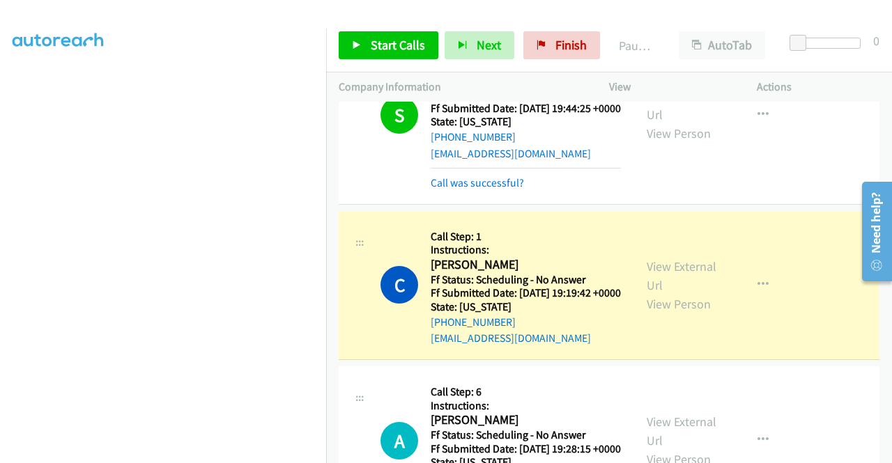
scroll to position [0, 0]
